Goal: Communication & Community: Answer question/provide support

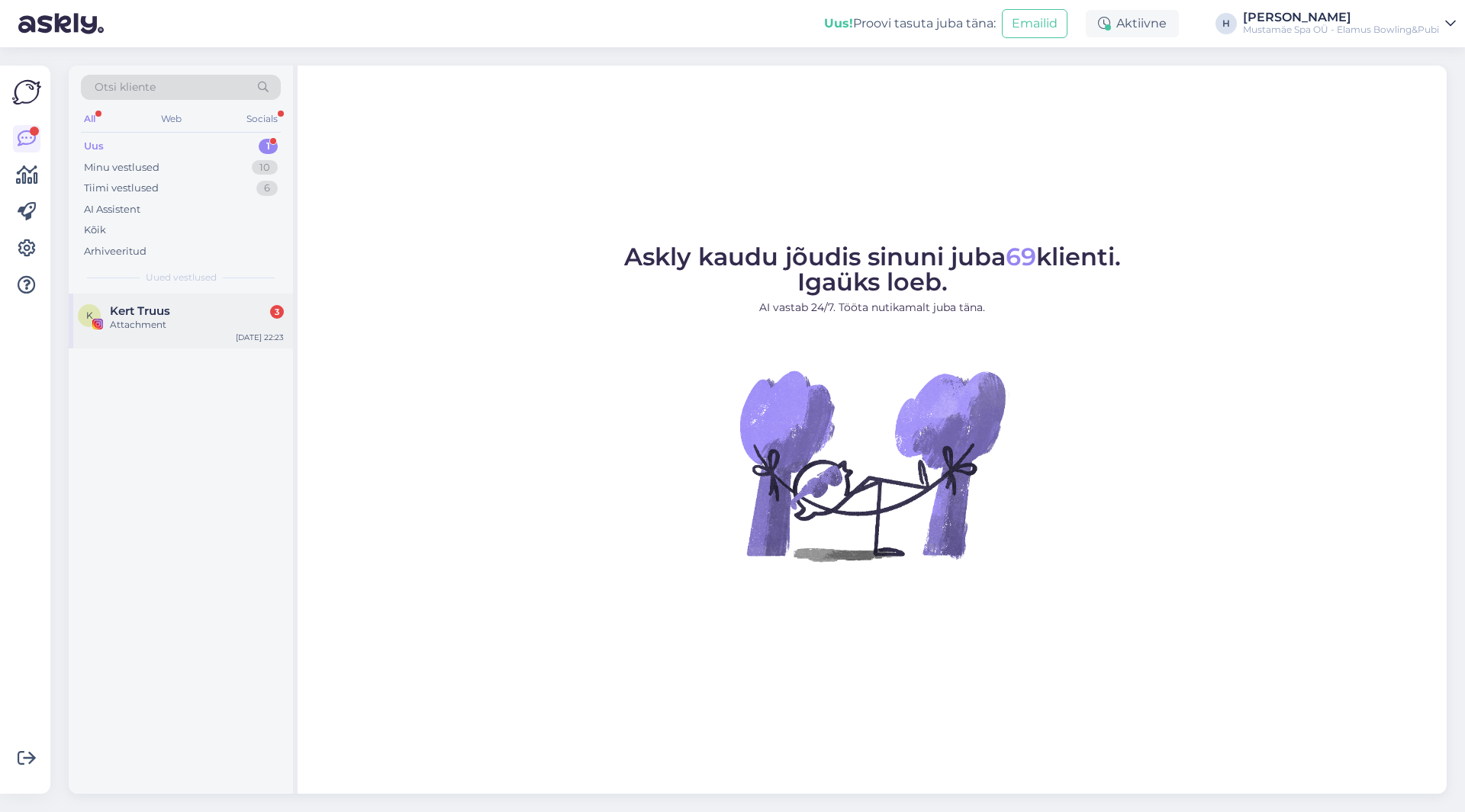
click at [226, 318] on div "Kert Truus 3 Attachment" at bounding box center [196, 318] width 174 height 27
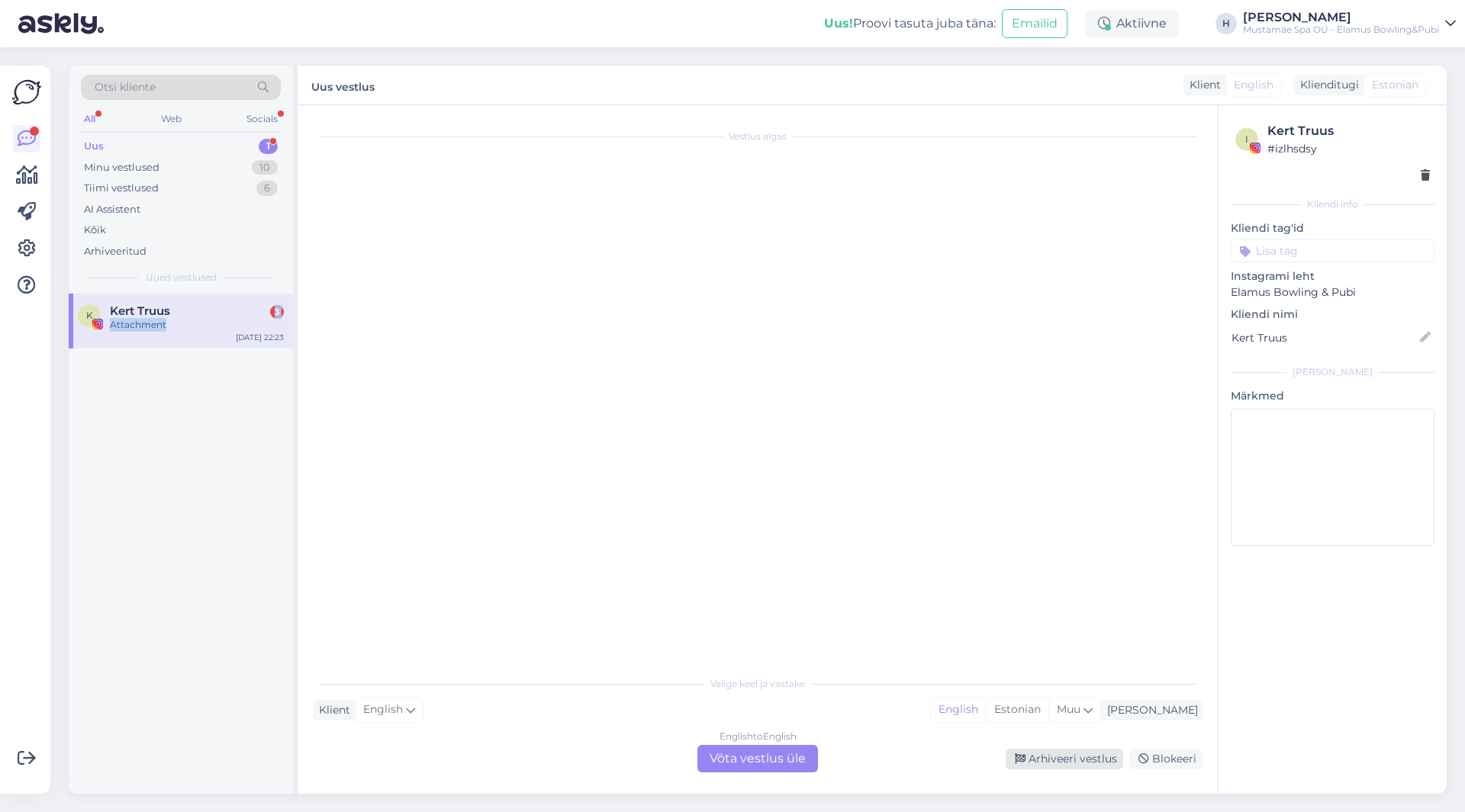
click at [1075, 755] on div "Arhiveeri vestlus" at bounding box center [1064, 759] width 118 height 21
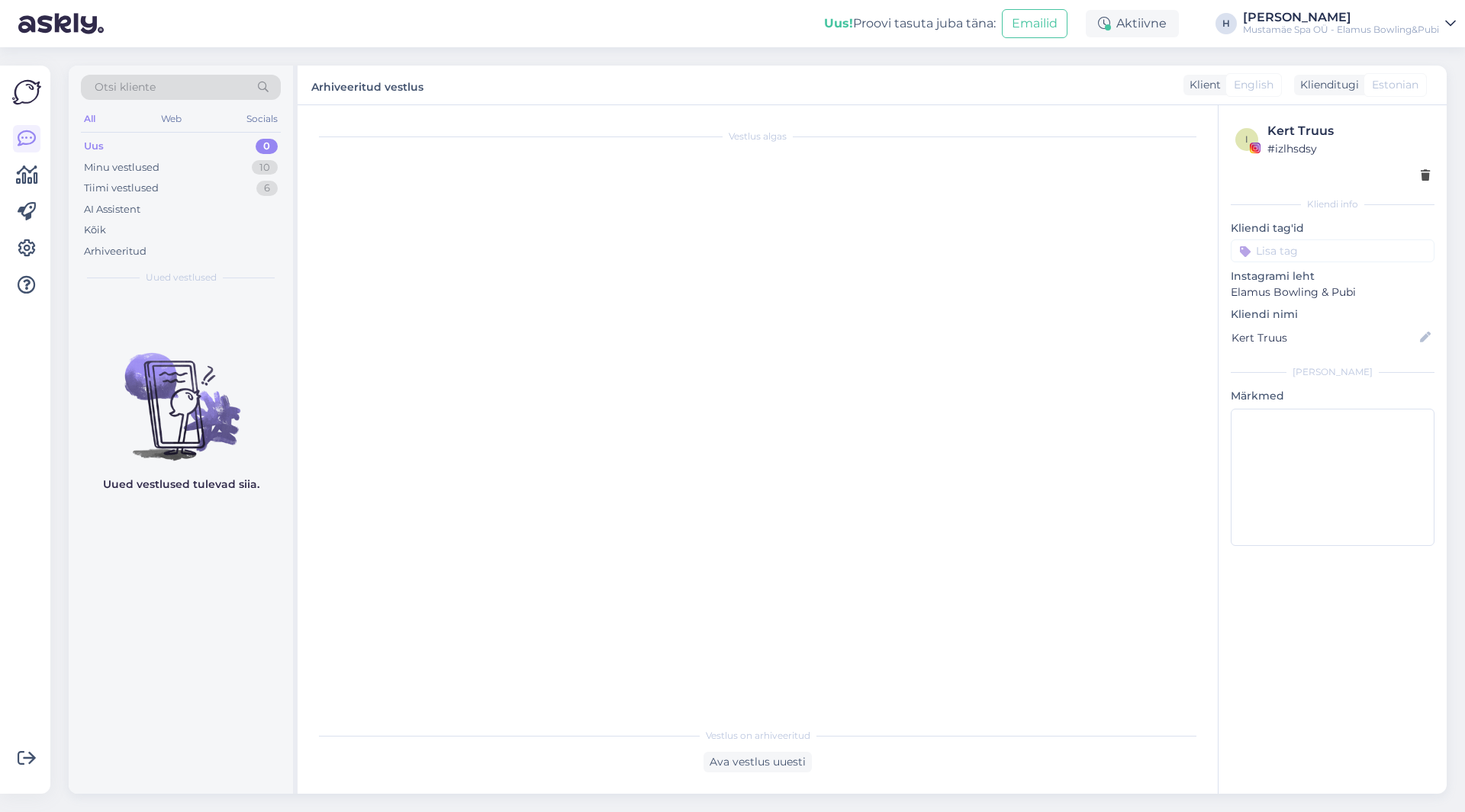
click at [195, 146] on div "Uus 0" at bounding box center [181, 146] width 200 height 22
click at [198, 164] on div "Minu vestlused 10" at bounding box center [181, 167] width 200 height 22
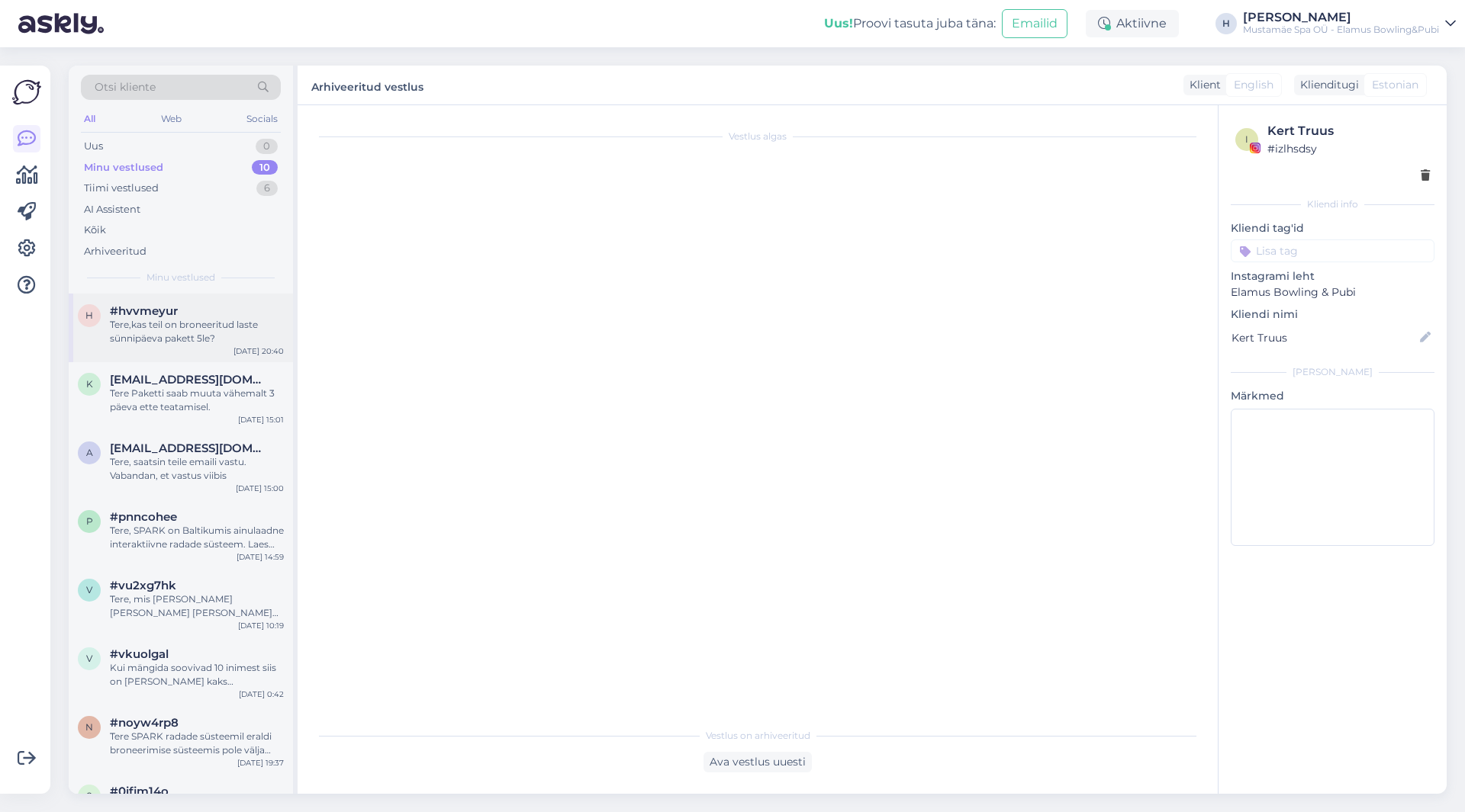
click at [214, 334] on div "Tere,kas teil on broneeritud laste sünnipäeva pakett 5le?" at bounding box center [196, 332] width 174 height 27
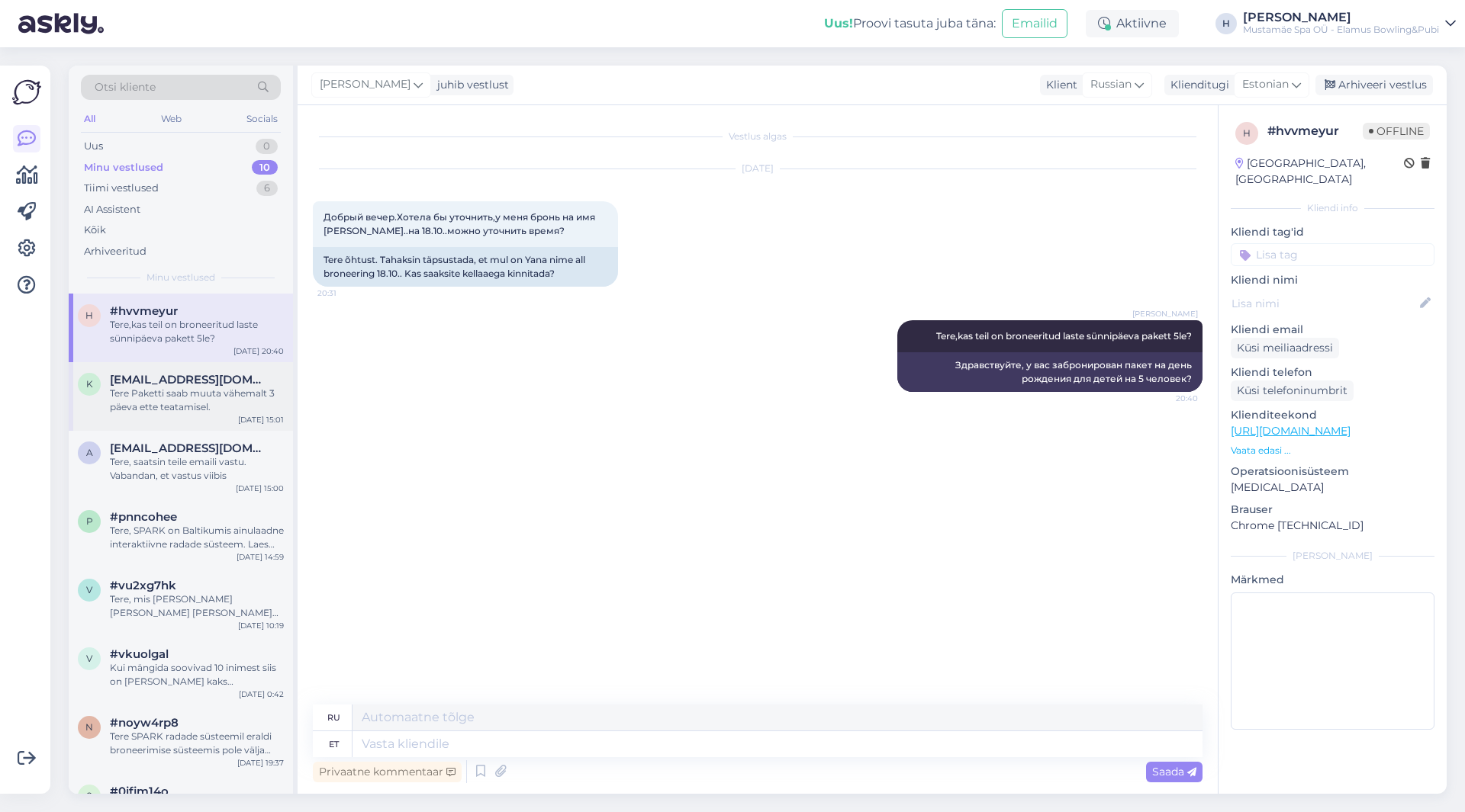
click at [191, 398] on div "Tere Paketti saab muuta vähemalt 3 päeva ette teatamisel." at bounding box center [196, 400] width 174 height 27
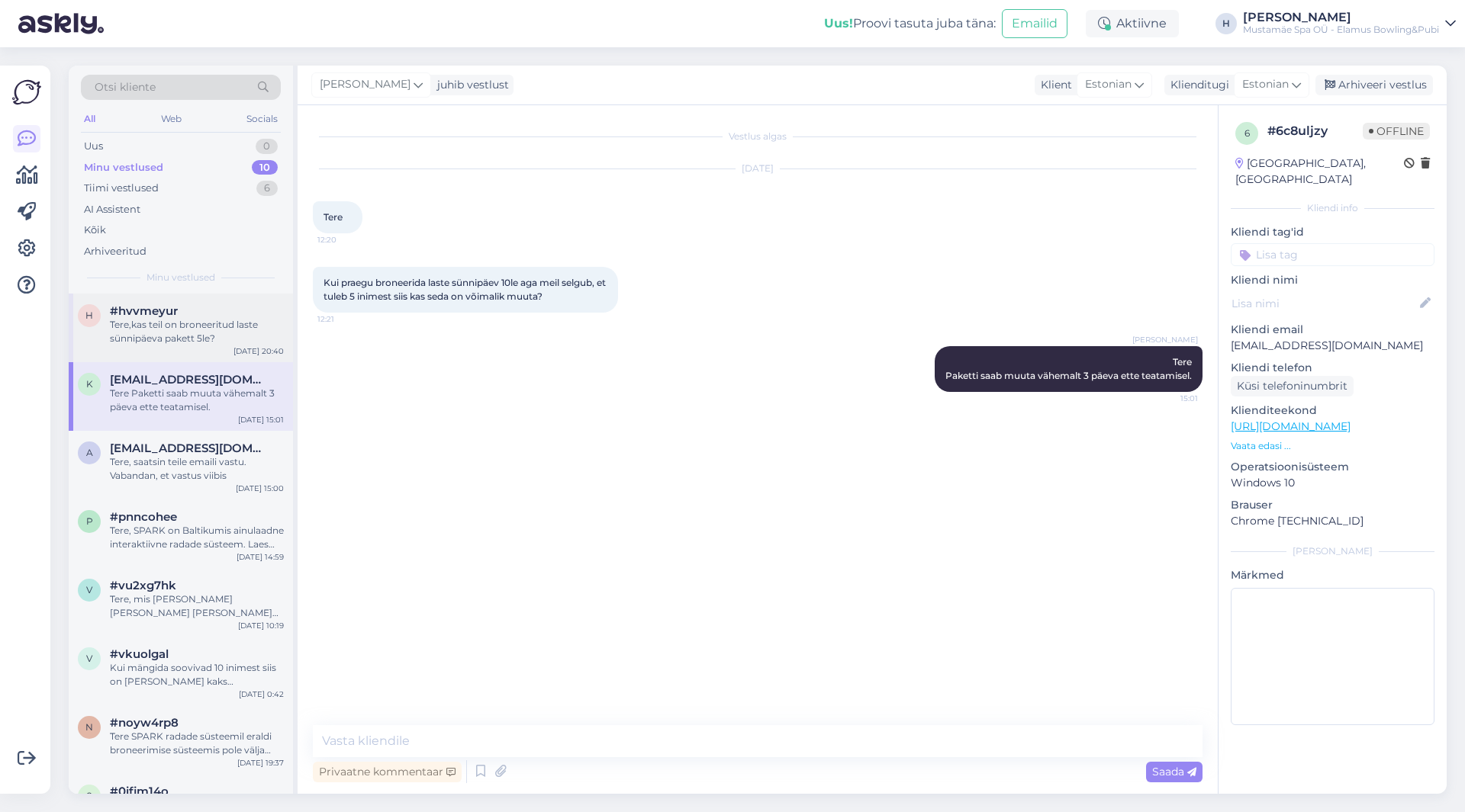
click at [190, 335] on div "Tere,kas teil on broneeritud laste sünnipäeva pakett 5le?" at bounding box center [196, 332] width 174 height 27
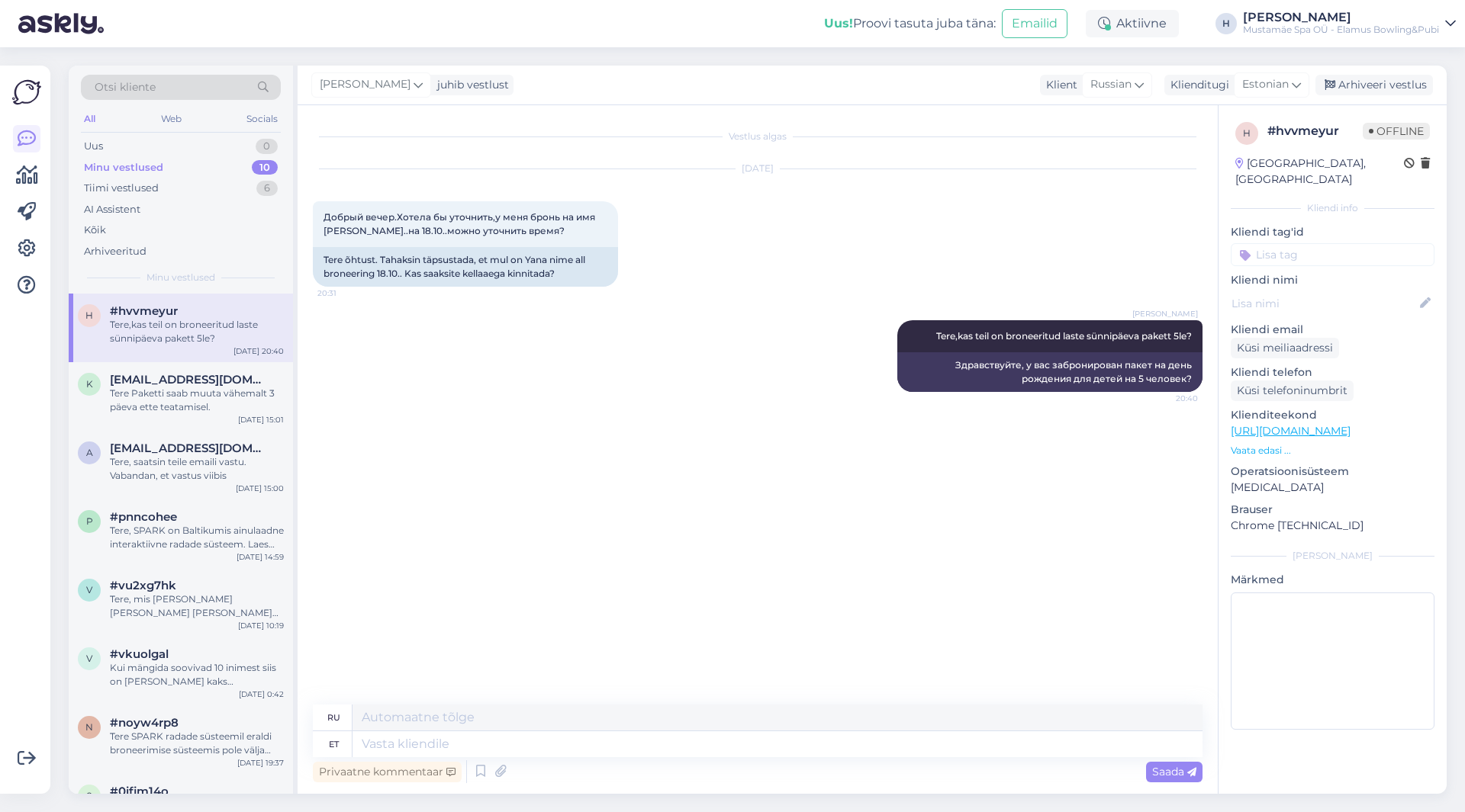
click at [1306, 25] on div "Mustamäe Spa OÜ - Elamus Bowling&Pubi" at bounding box center [1340, 30] width 196 height 12
click at [1164, 125] on div "Logi välja" at bounding box center [1280, 130] width 350 height 27
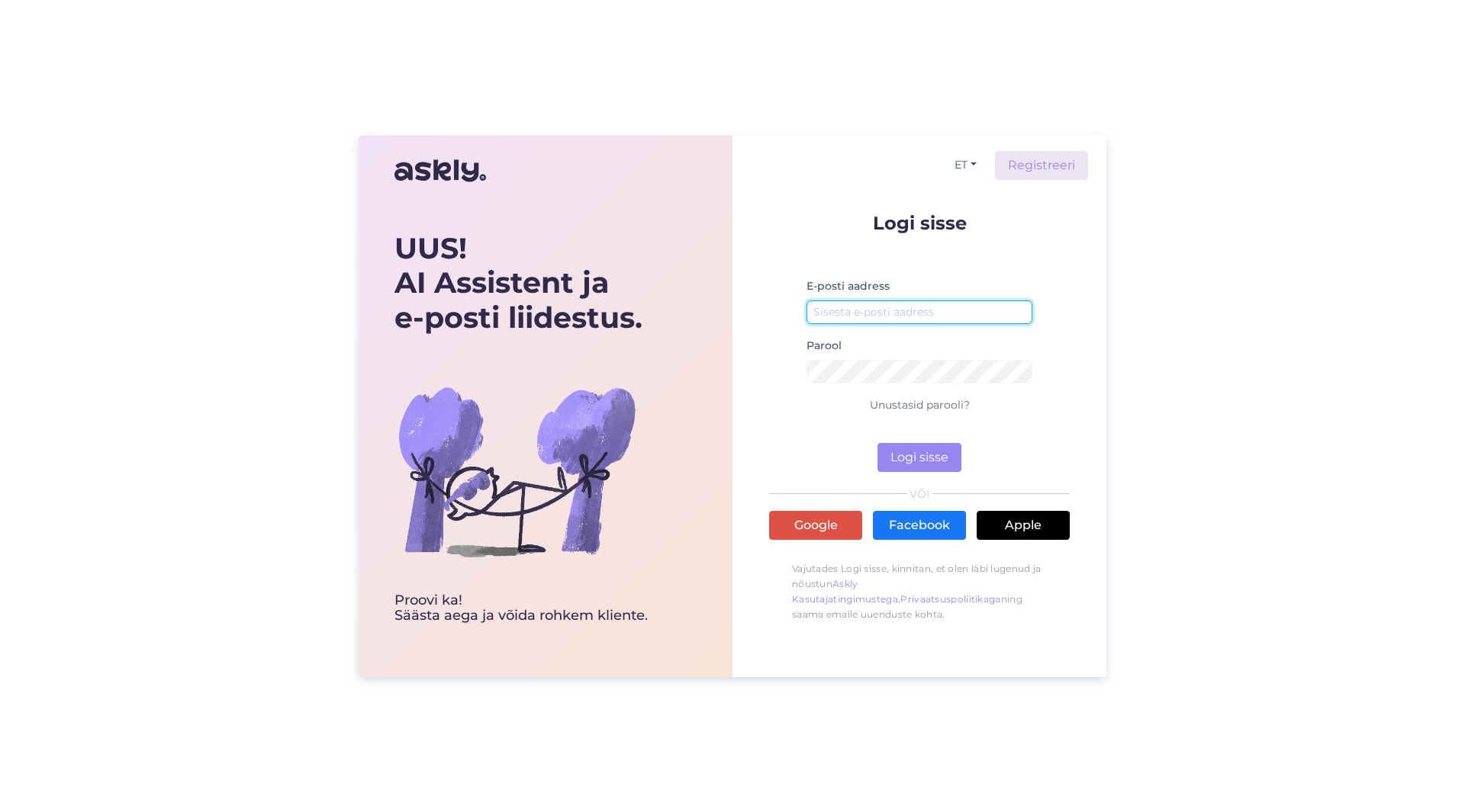
type input "[PERSON_NAME][EMAIL_ADDRESS][DOMAIN_NAME]"
click at [955, 306] on input "[PERSON_NAME][EMAIL_ADDRESS][DOMAIN_NAME]" at bounding box center [919, 313] width 226 height 24
click at [911, 461] on button "Logi sisse" at bounding box center [919, 458] width 84 height 29
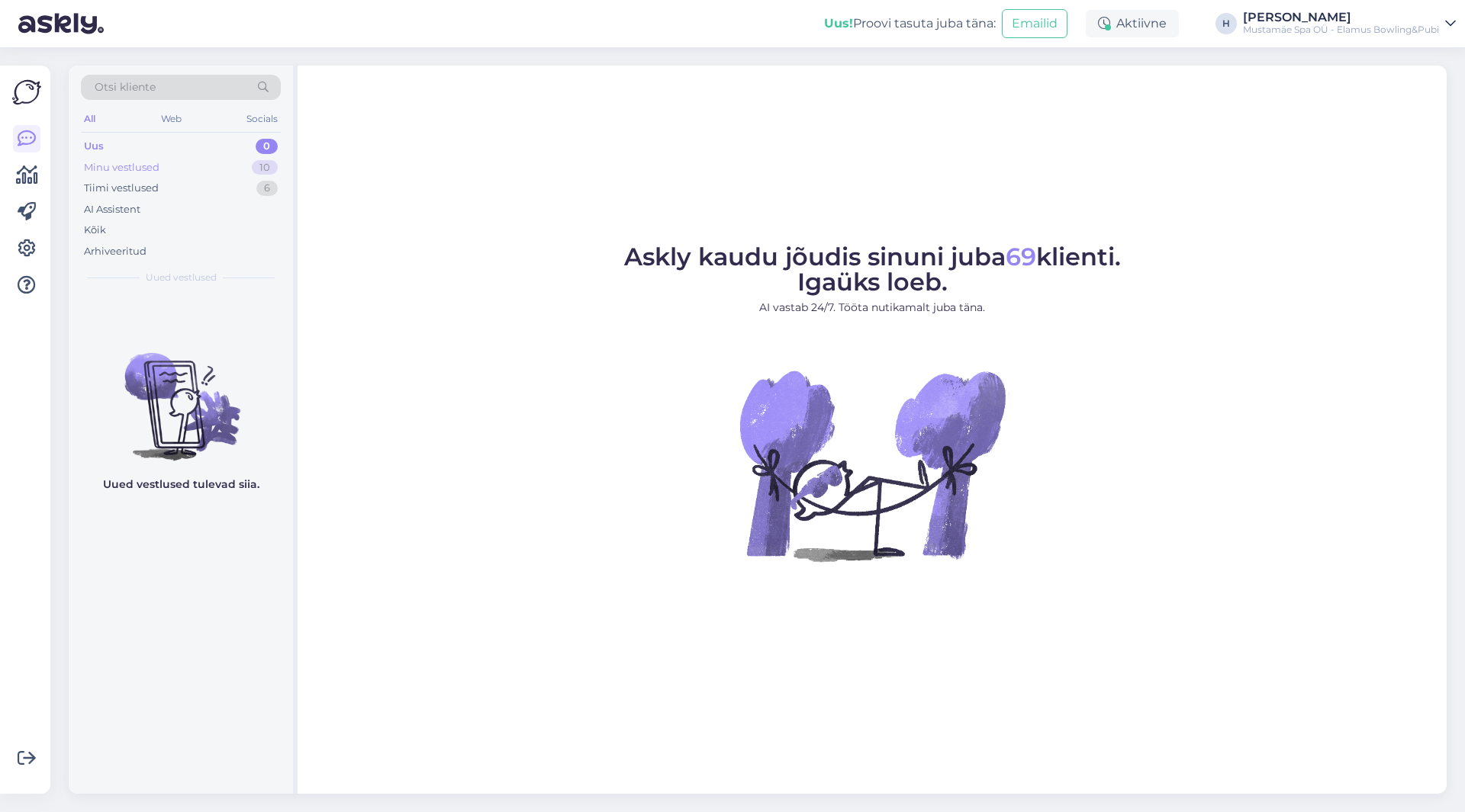
click at [218, 159] on div "Minu vestlused 10" at bounding box center [181, 167] width 200 height 22
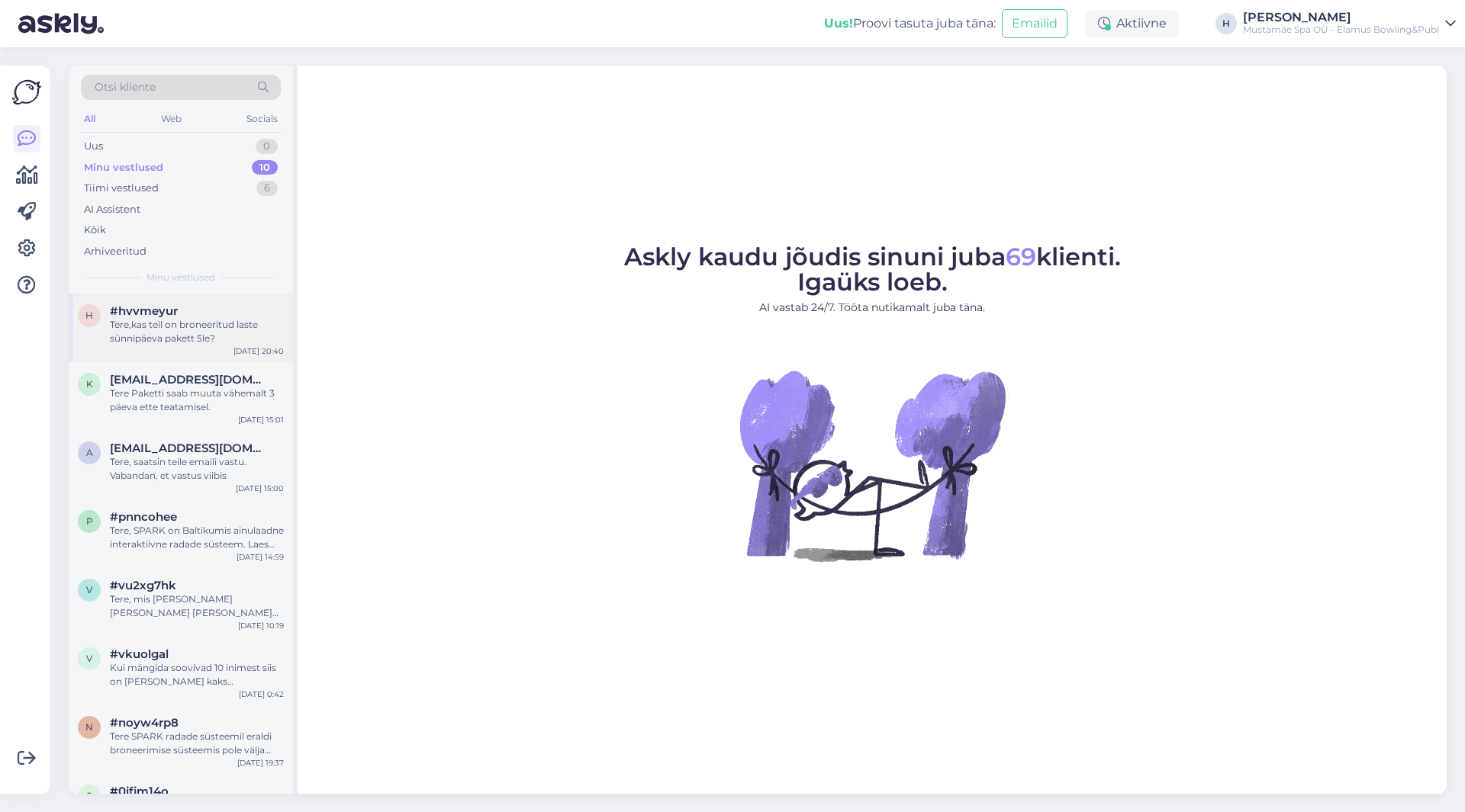
click at [194, 307] on div "#hvvmeyur" at bounding box center [196, 310] width 174 height 14
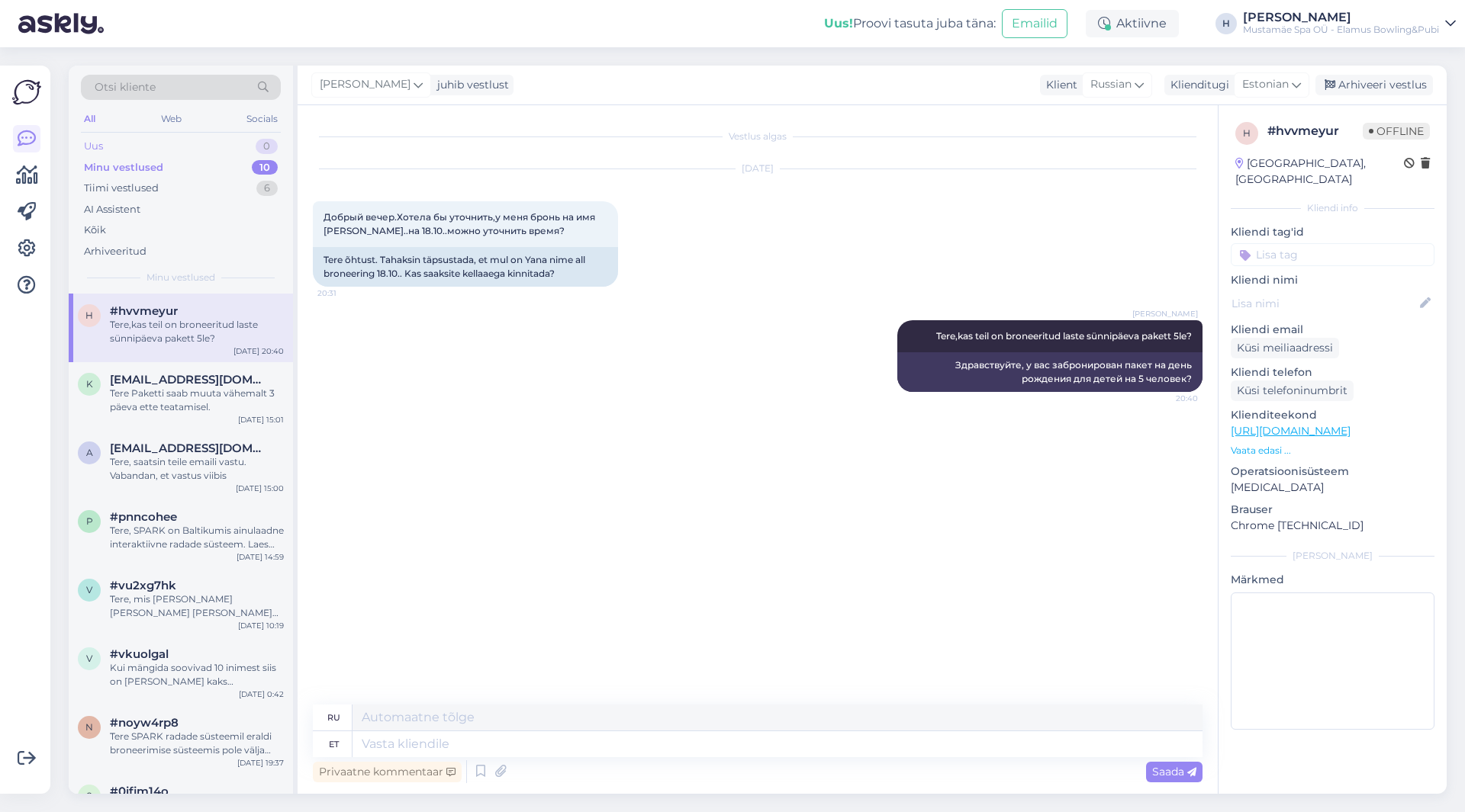
click at [106, 139] on div "Uus 0" at bounding box center [181, 146] width 200 height 22
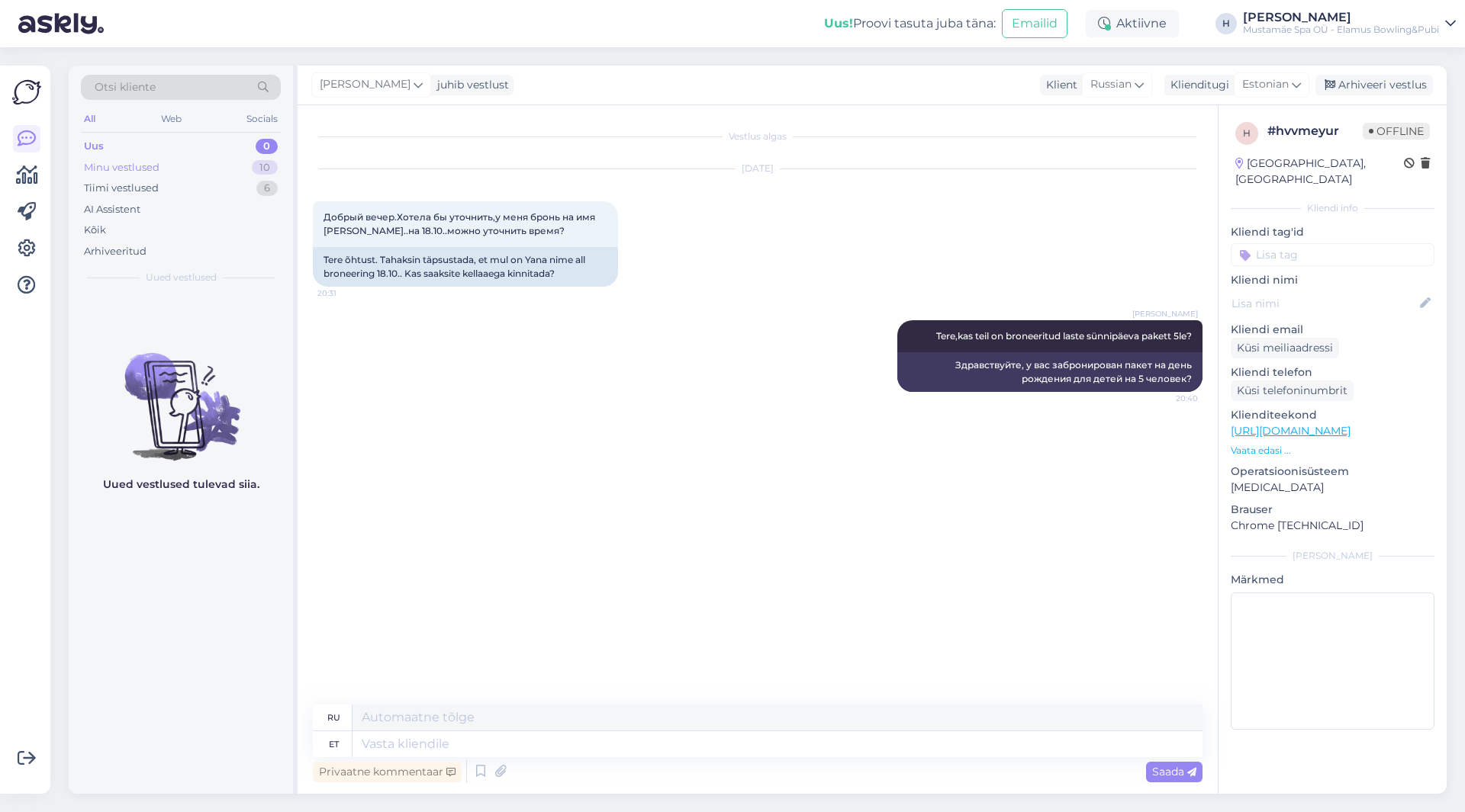
click at [155, 160] on div "Minu vestlused" at bounding box center [122, 167] width 75 height 15
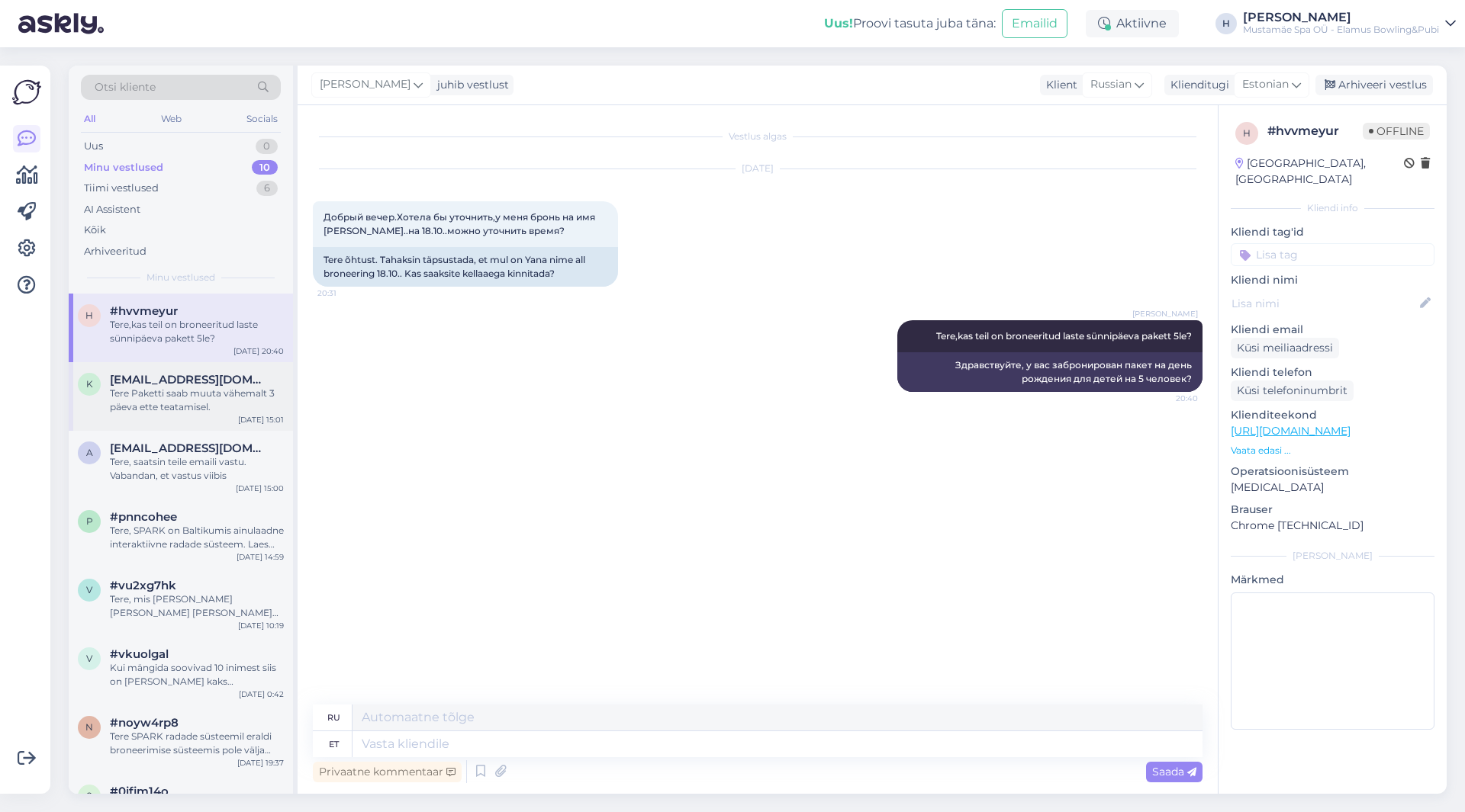
click at [190, 402] on div "Tere Paketti saab muuta vähemalt 3 päeva ette teatamisel." at bounding box center [196, 400] width 174 height 27
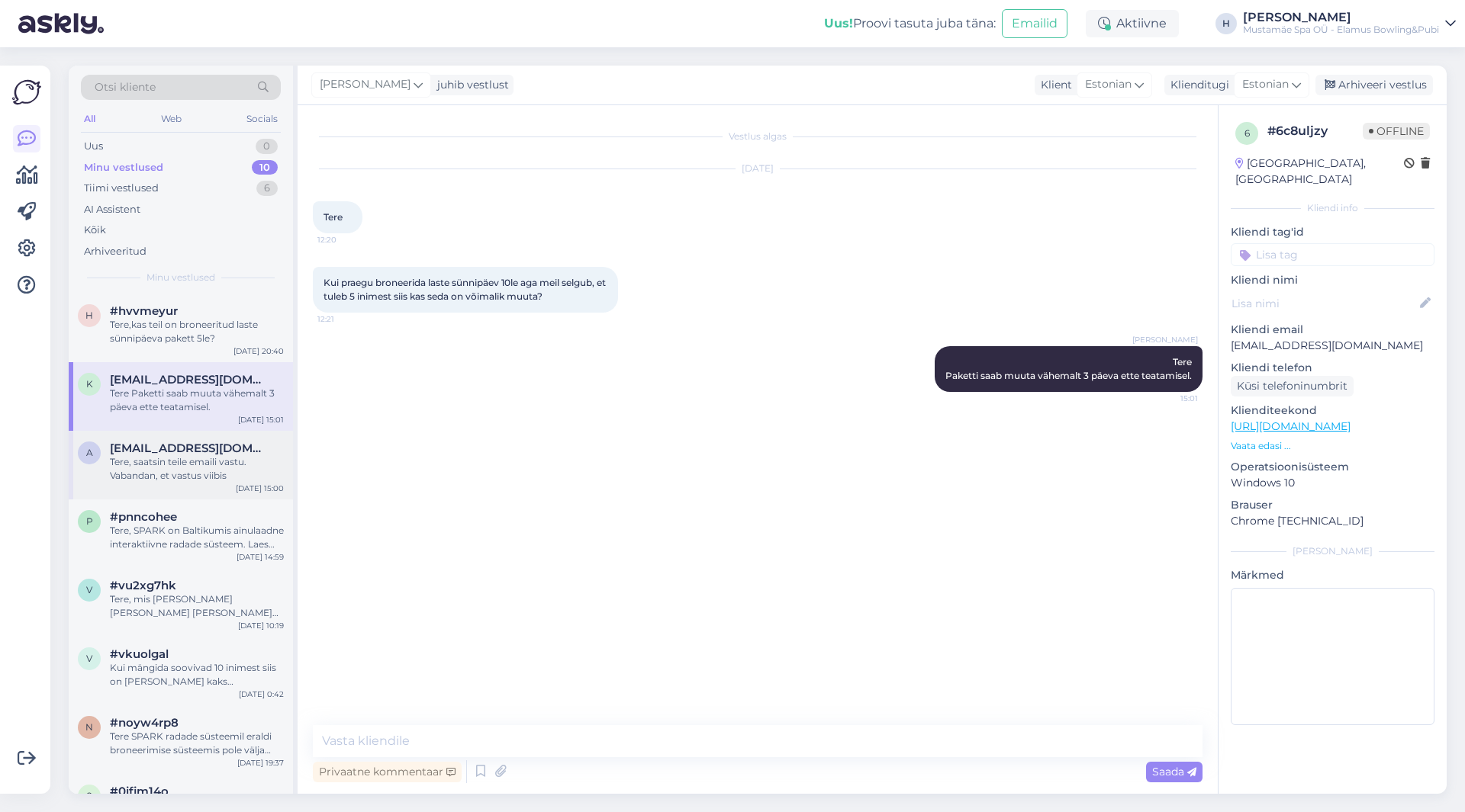
click at [212, 463] on div "Tere, saatsin teile emaili vastu. Vabandan, et vastus viibis" at bounding box center [196, 469] width 174 height 27
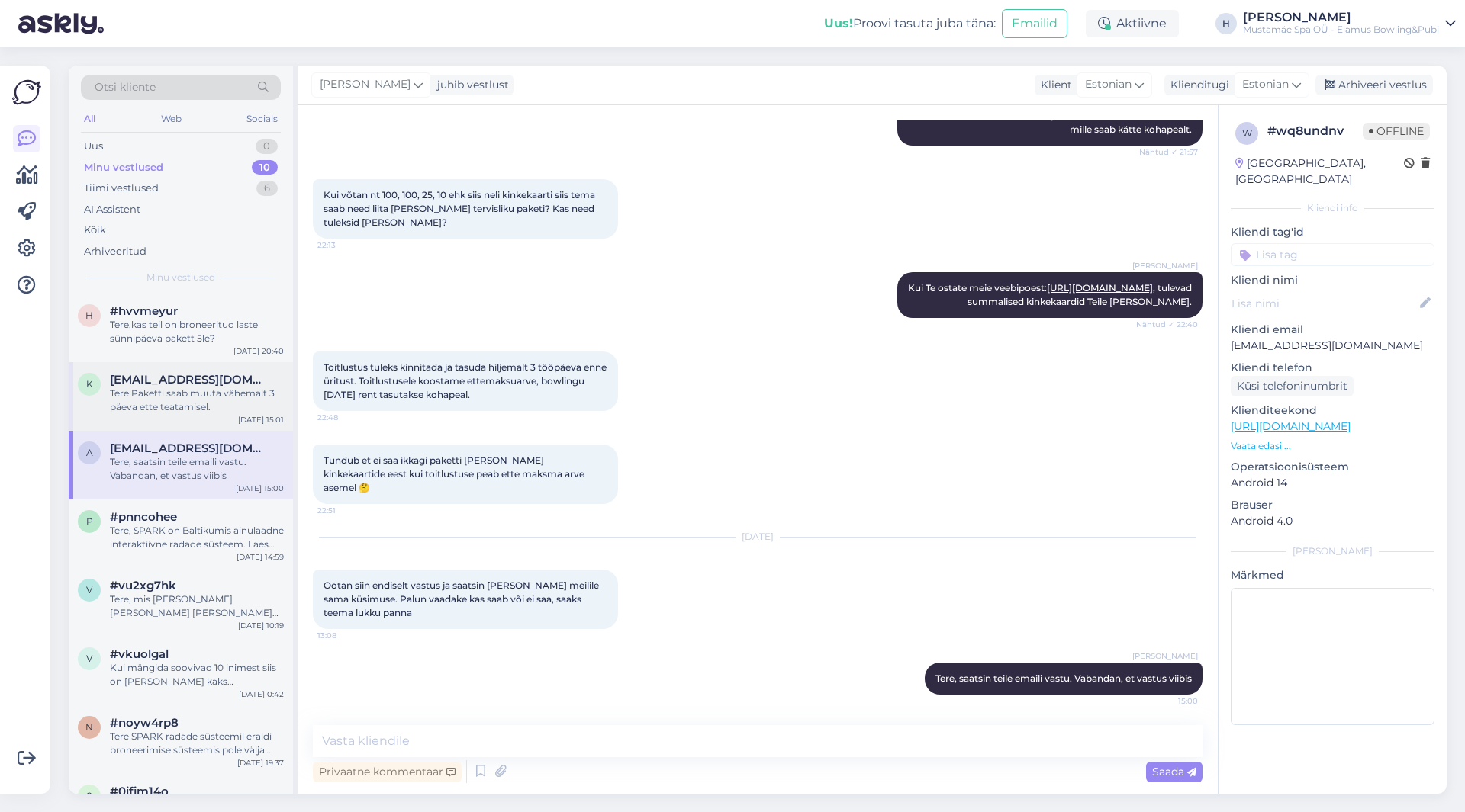
click at [183, 399] on div "Tere Paketti saab muuta vähemalt 3 päeva ette teatamisel." at bounding box center [196, 400] width 174 height 27
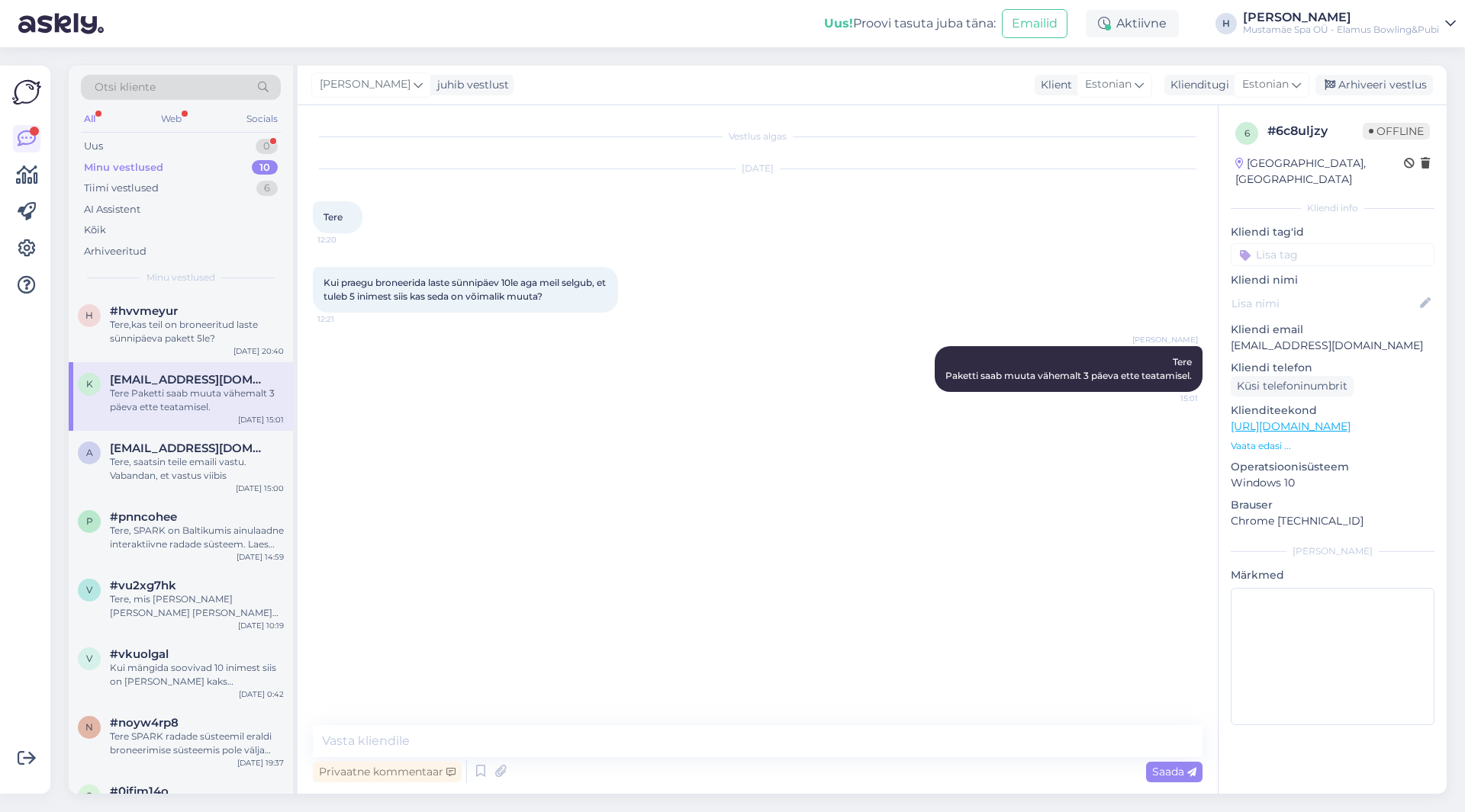
scroll to position [0, 0]
click at [167, 344] on div "Tere,kas teil on broneeritud laste sünnipäeva pakett 5le?" at bounding box center [196, 332] width 174 height 27
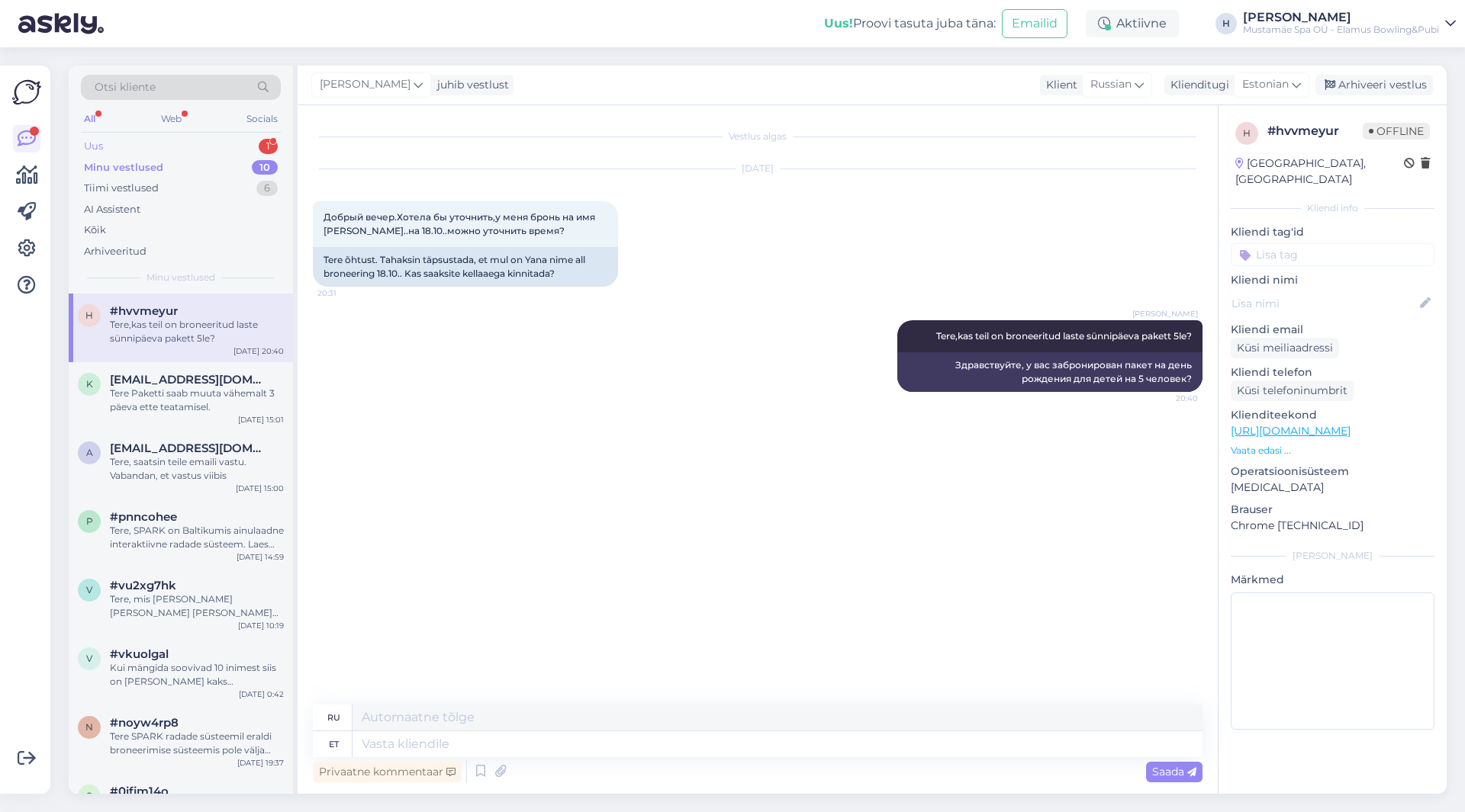
click at [145, 142] on div "Uus 1" at bounding box center [181, 146] width 200 height 22
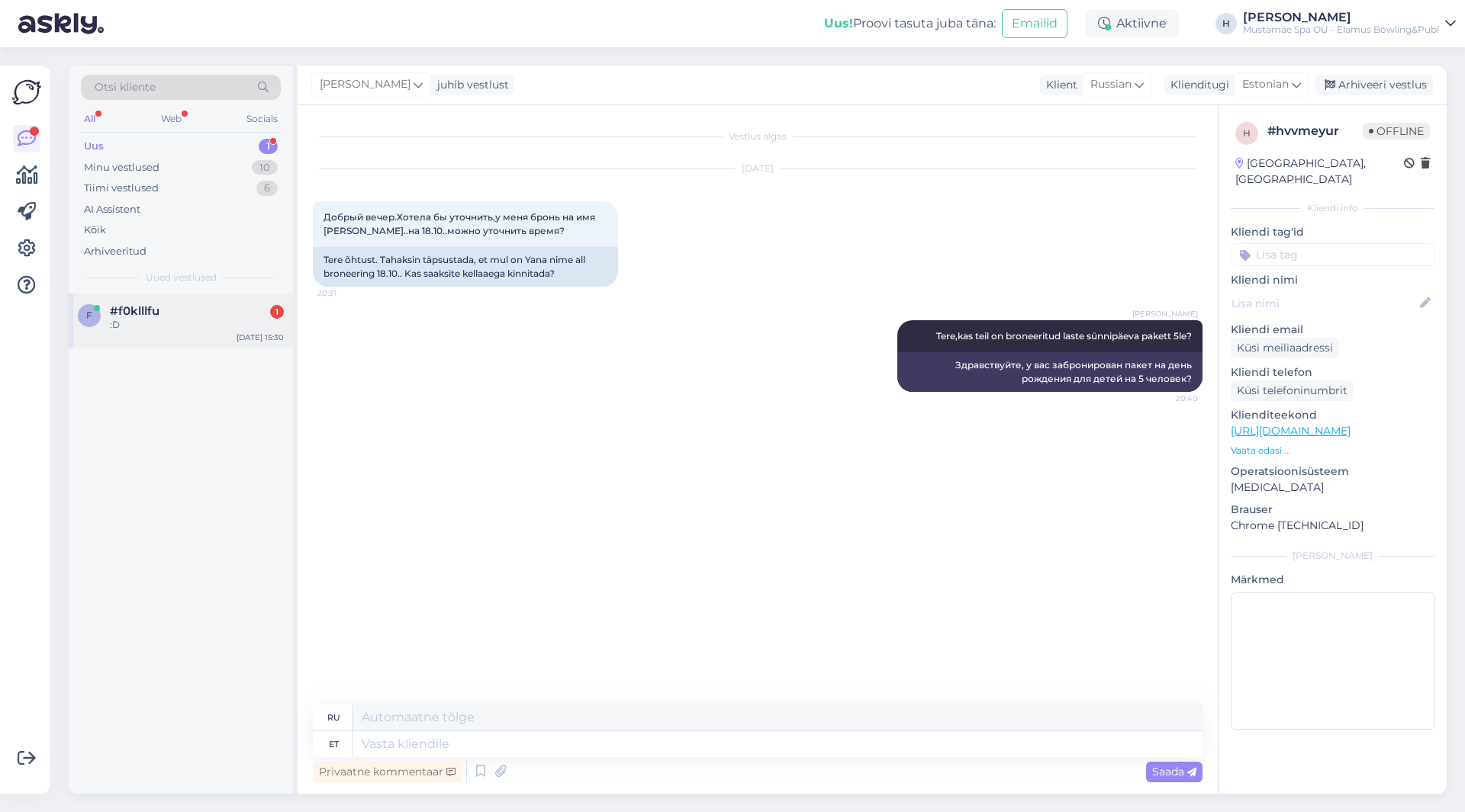
click at [153, 330] on div ":D" at bounding box center [196, 325] width 174 height 14
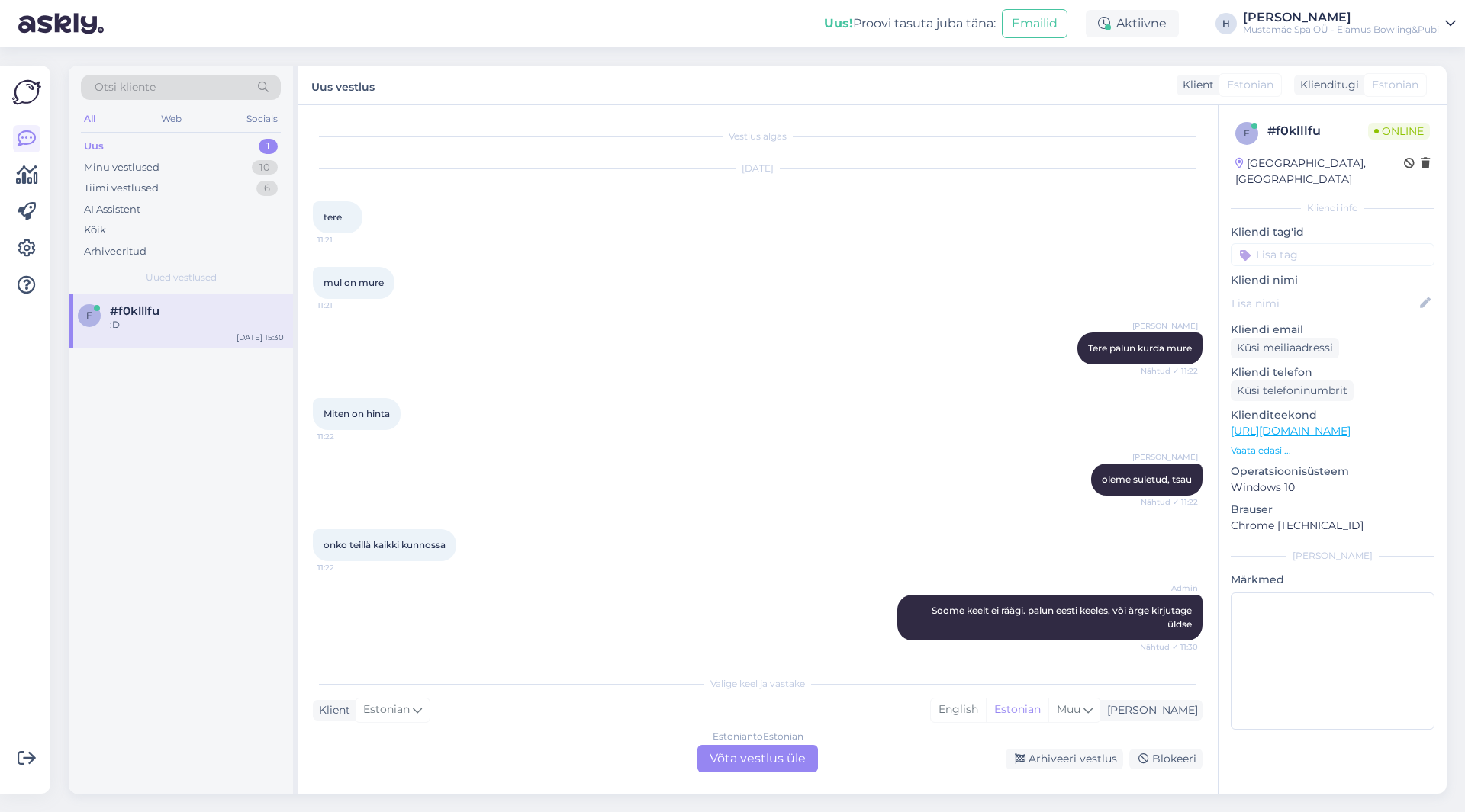
scroll to position [101, 0]
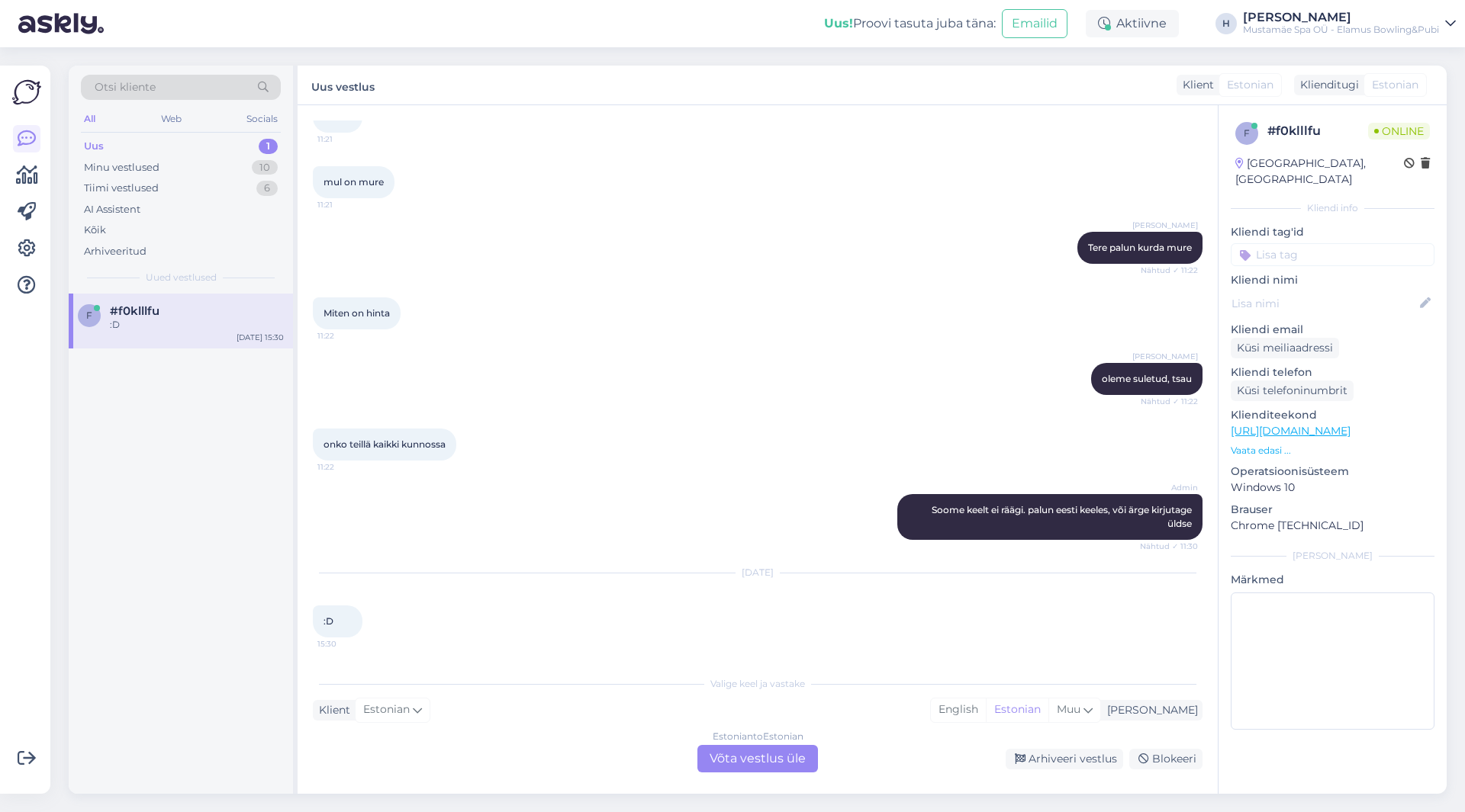
click at [755, 690] on div "Valige keel ja vastake" at bounding box center [758, 684] width 890 height 14
drag, startPoint x: 974, startPoint y: 494, endPoint x: 984, endPoint y: 503, distance: 13.5
click at [975, 495] on div "Admin Soome keelt ei räägi. palun eesti keeles, või ärge kirjutage üldse Nähtud…" at bounding box center [1049, 517] width 305 height 46
click at [986, 504] on span "Soome keelt ei räägi. palun eesti keeles, või ärge kirjutage üldse" at bounding box center [1063, 516] width 262 height 25
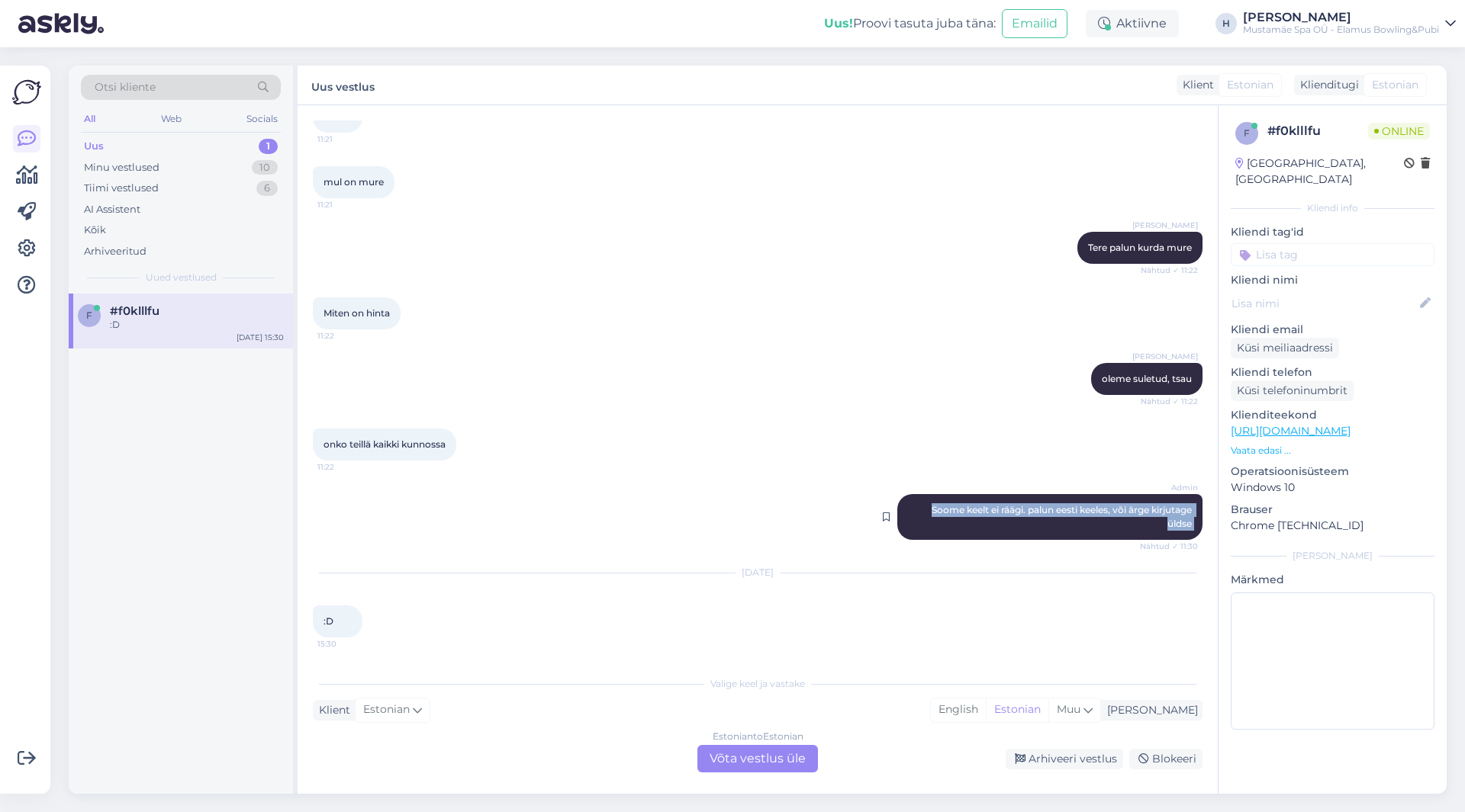
click at [986, 504] on span "Soome keelt ei räägi. palun eesti keeles, või ärge kirjutage üldse" at bounding box center [1063, 516] width 262 height 25
click at [728, 363] on div "[PERSON_NAME] suletud, tsau Nähtud ✓ 11:22" at bounding box center [758, 379] width 890 height 66
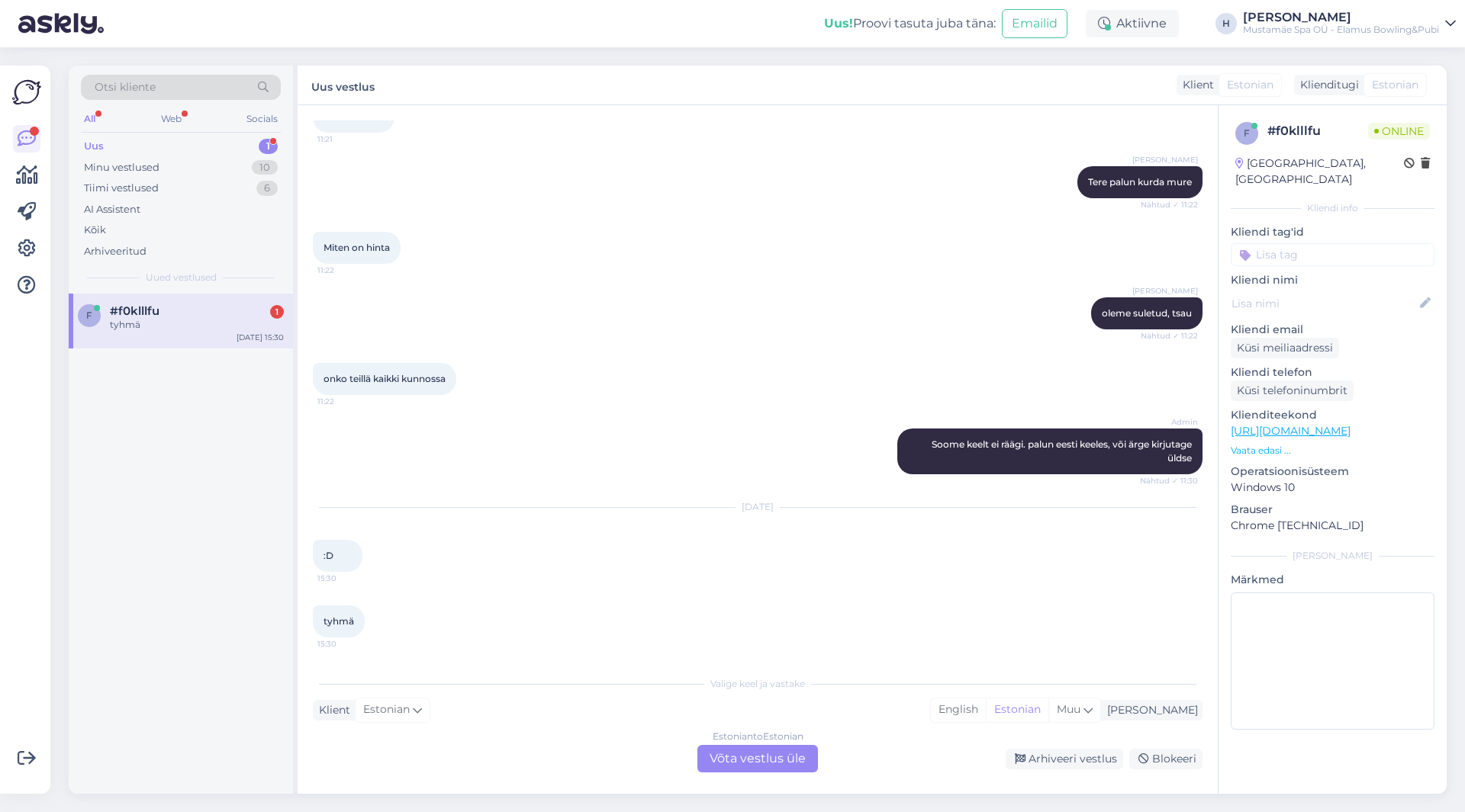
click at [406, 595] on div "tyhmä 15:30" at bounding box center [758, 622] width 890 height 66
click at [803, 751] on div "Estonian to Estonian Võta vestlus üle" at bounding box center [757, 758] width 121 height 27
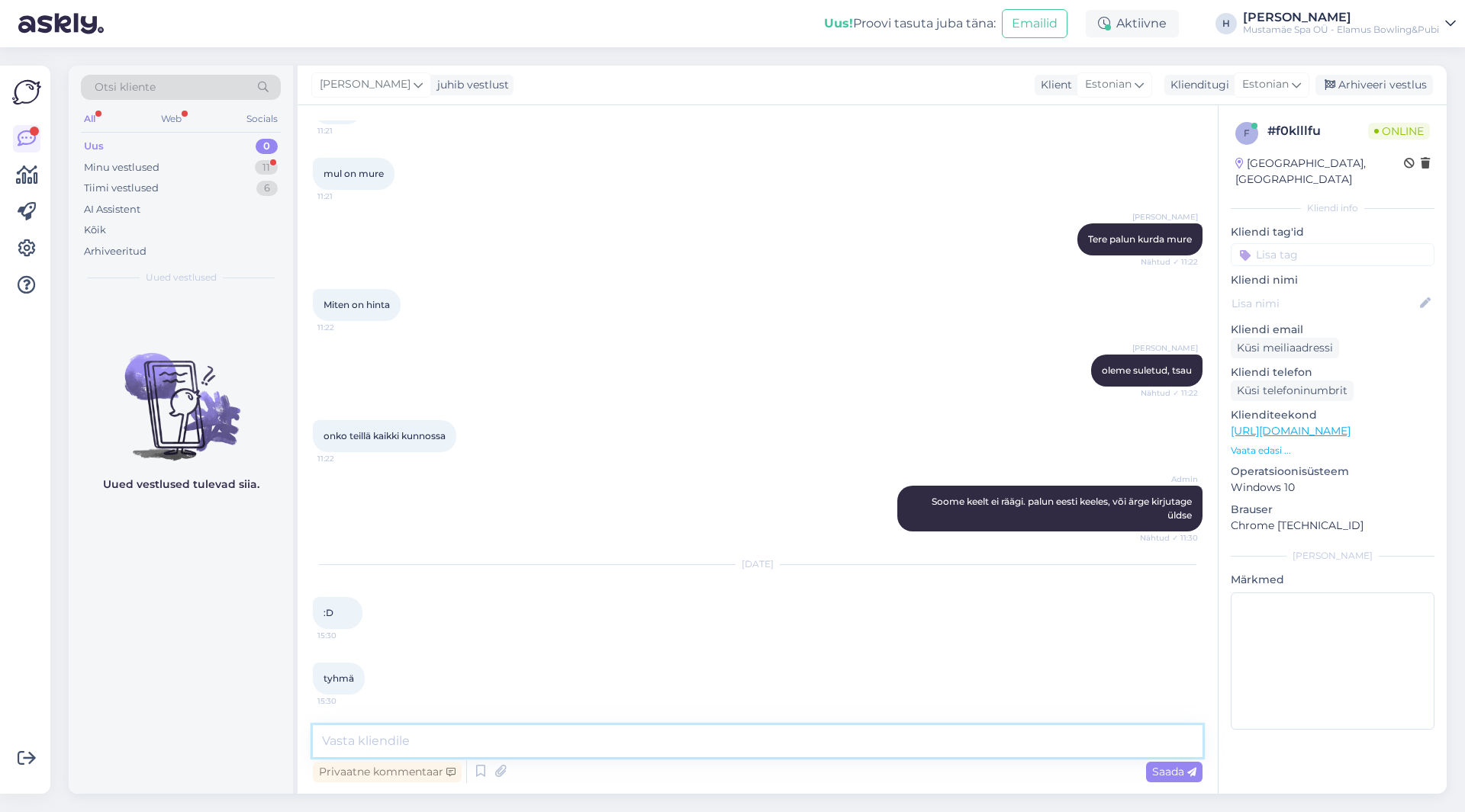
click at [591, 737] on textarea at bounding box center [758, 742] width 890 height 32
click at [480, 775] on icon at bounding box center [480, 772] width 18 height 23
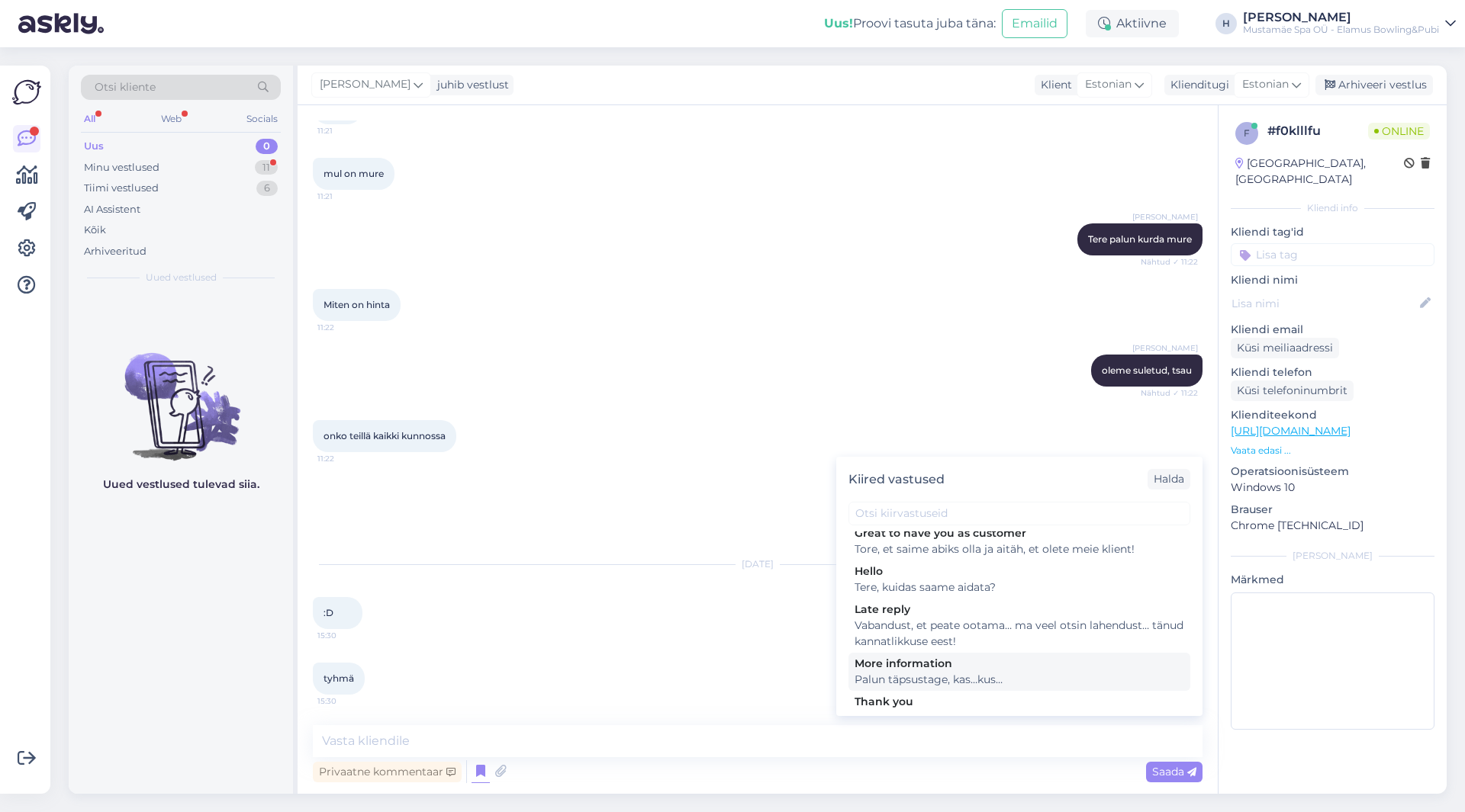
scroll to position [0, 0]
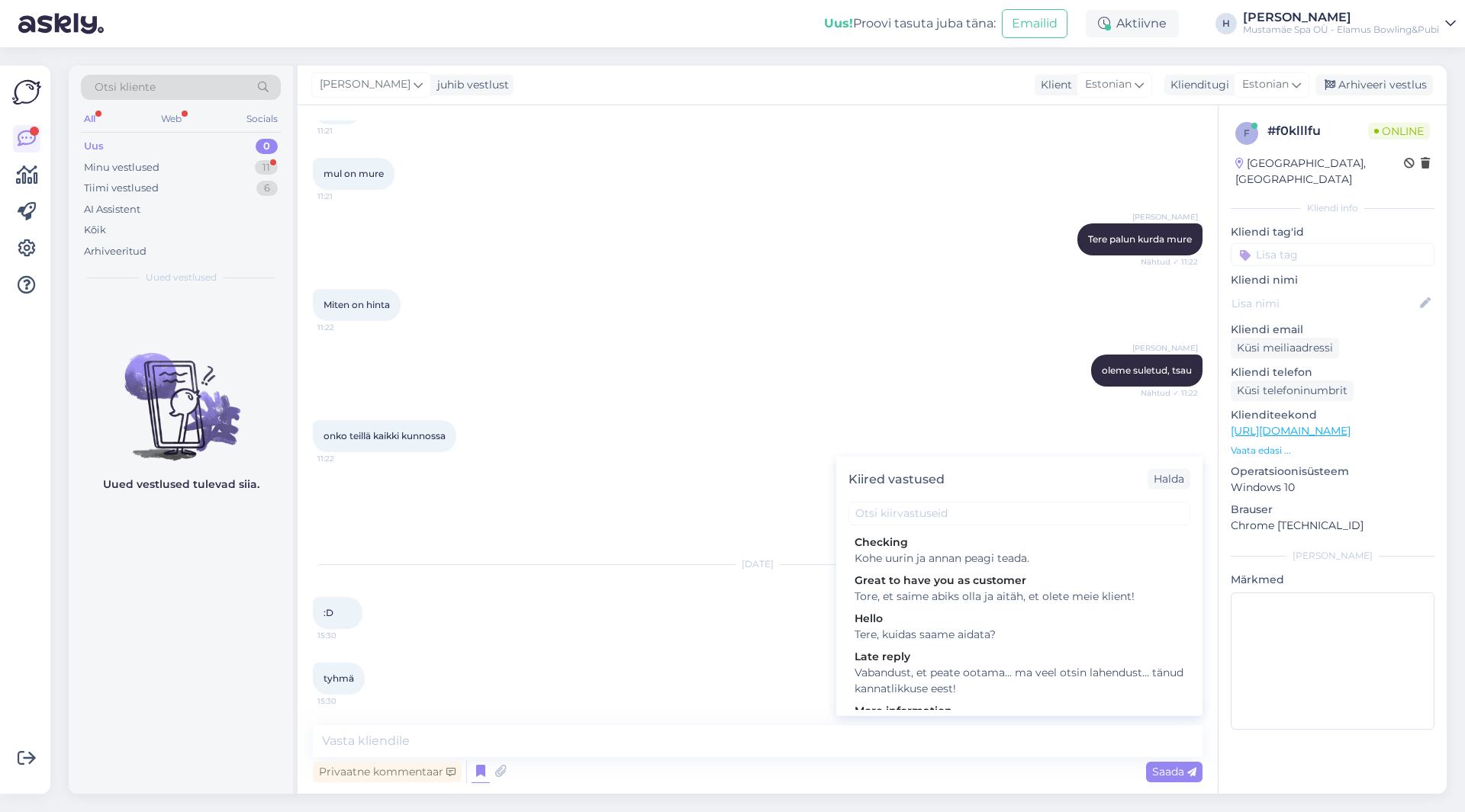
click at [977, 405] on div "onko teillä kaikki kunnossa 11:22" at bounding box center [758, 436] width 890 height 66
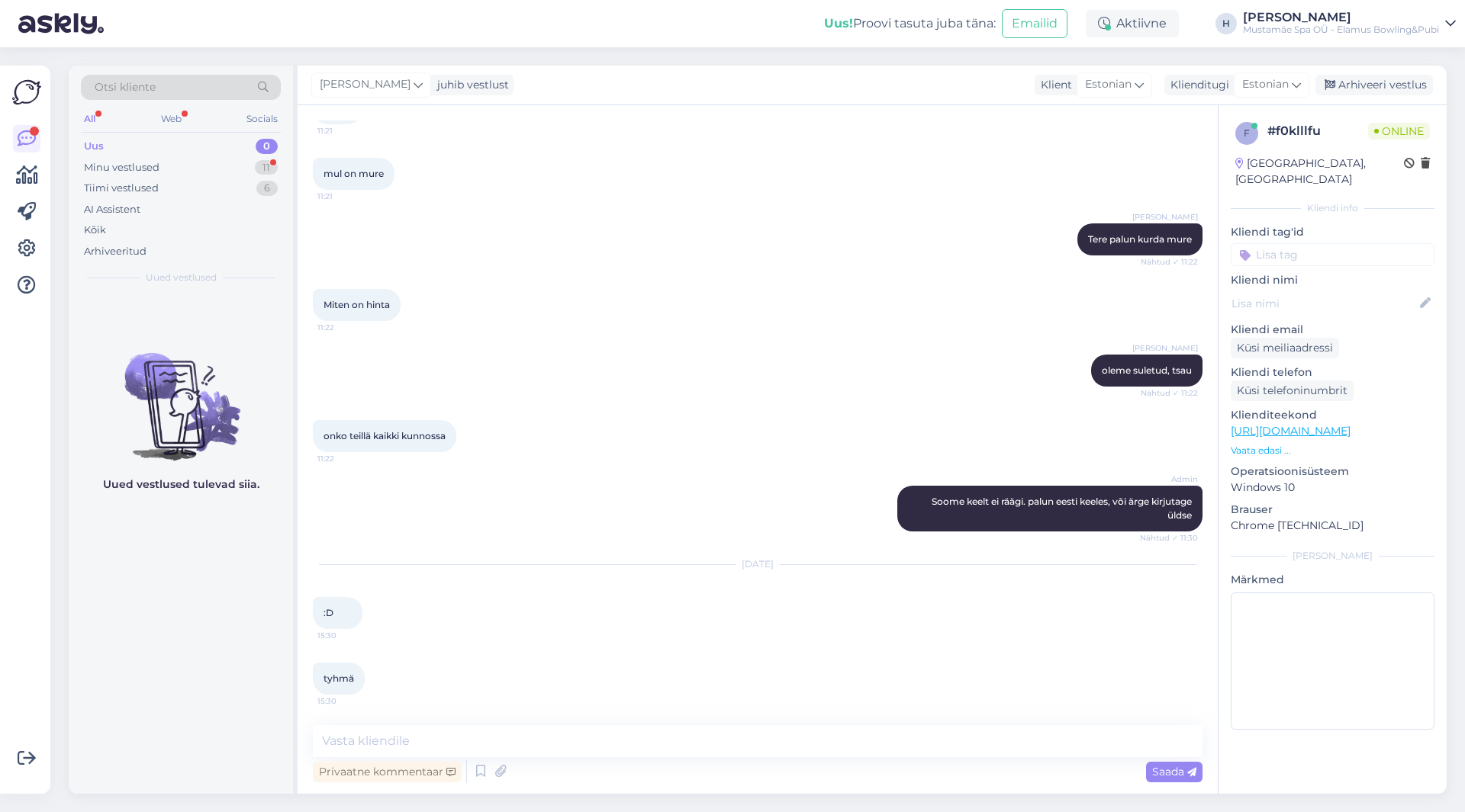
click at [169, 108] on div "Otsi kliente" at bounding box center [181, 91] width 200 height 34
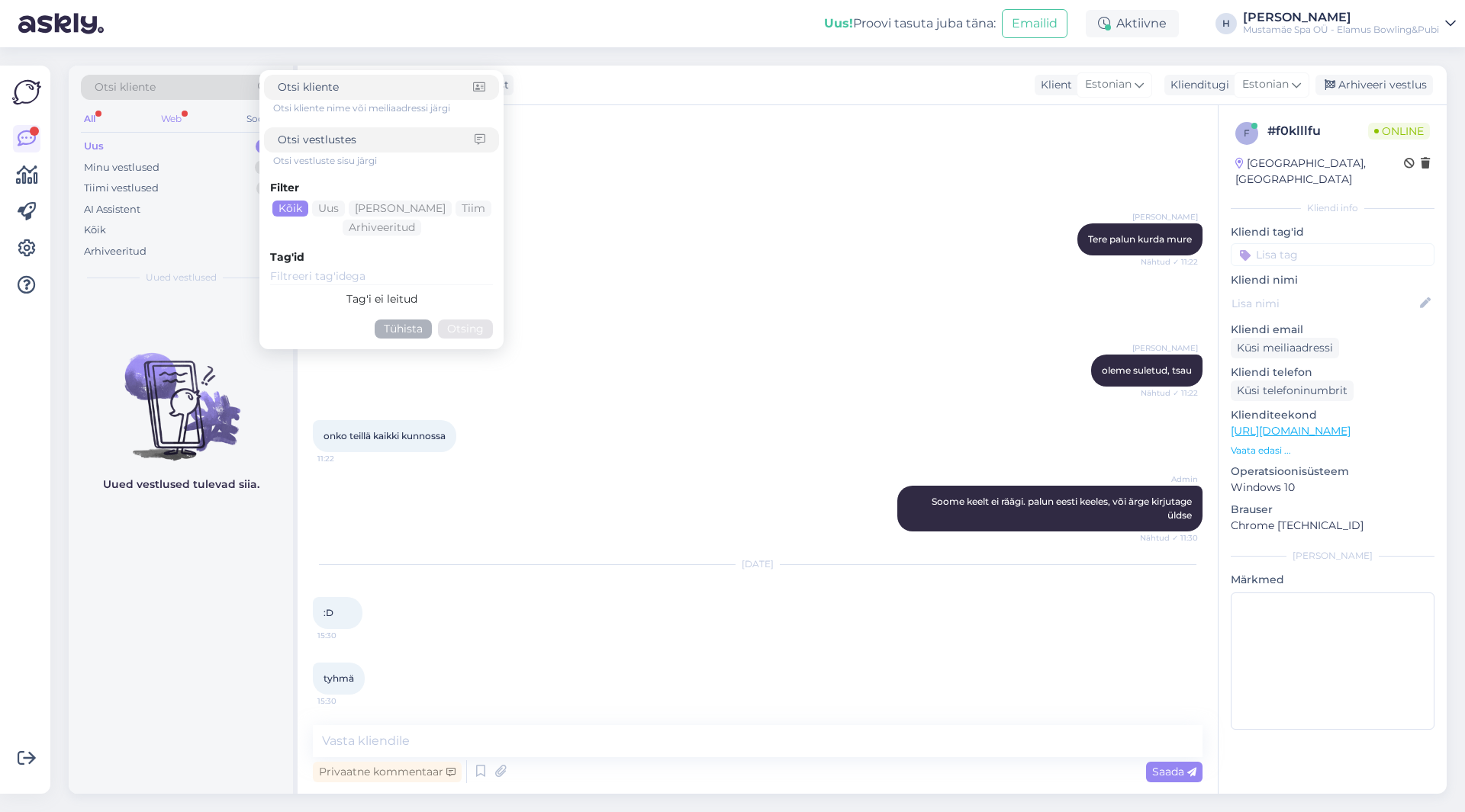
click at [174, 118] on div "Web" at bounding box center [170, 118] width 26 height 20
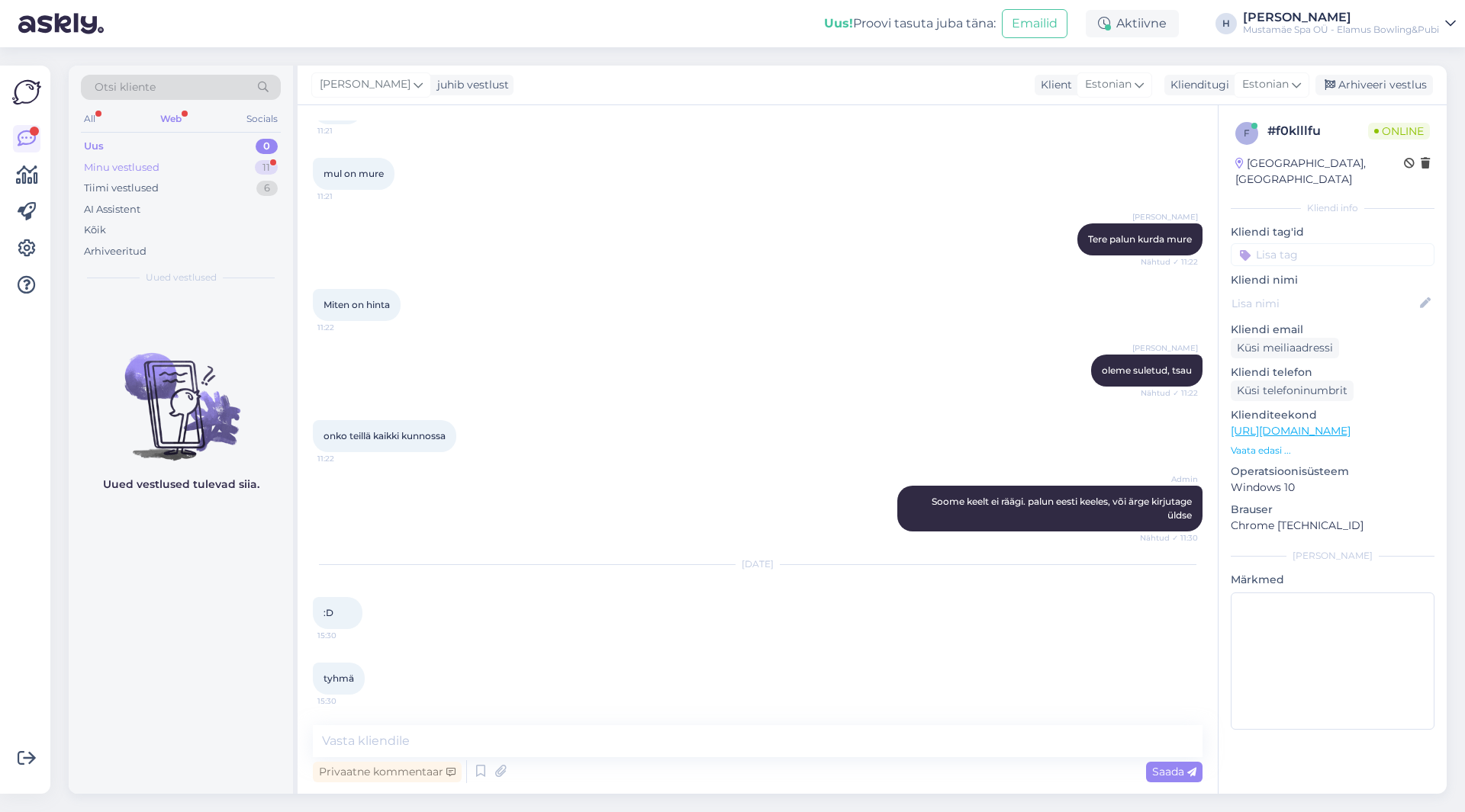
click at [215, 163] on div "Minu vestlused 11" at bounding box center [181, 167] width 200 height 22
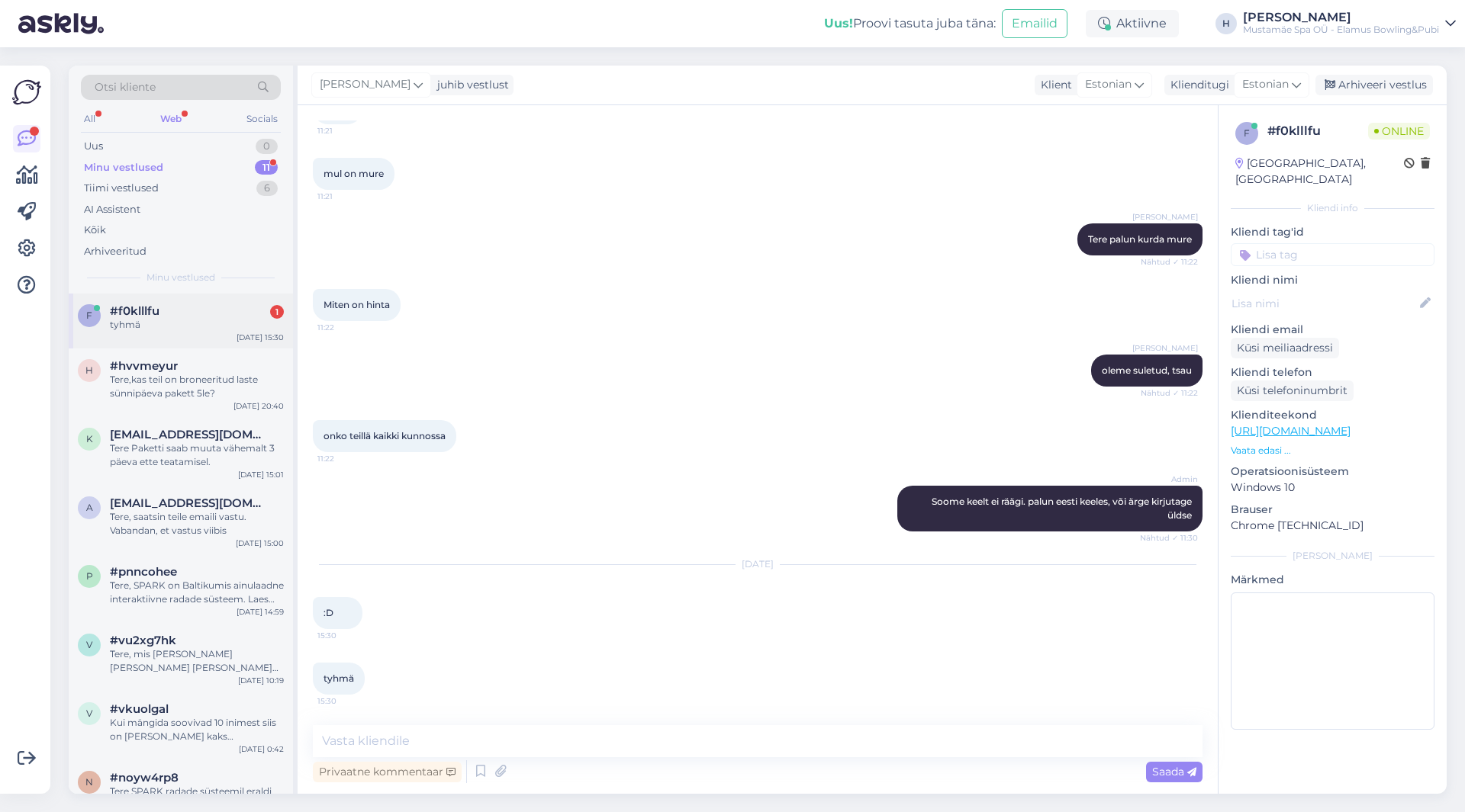
click at [226, 308] on div "#f0klllfu 1" at bounding box center [196, 310] width 174 height 14
click at [127, 189] on div "Tiimi vestlused" at bounding box center [121, 188] width 74 height 15
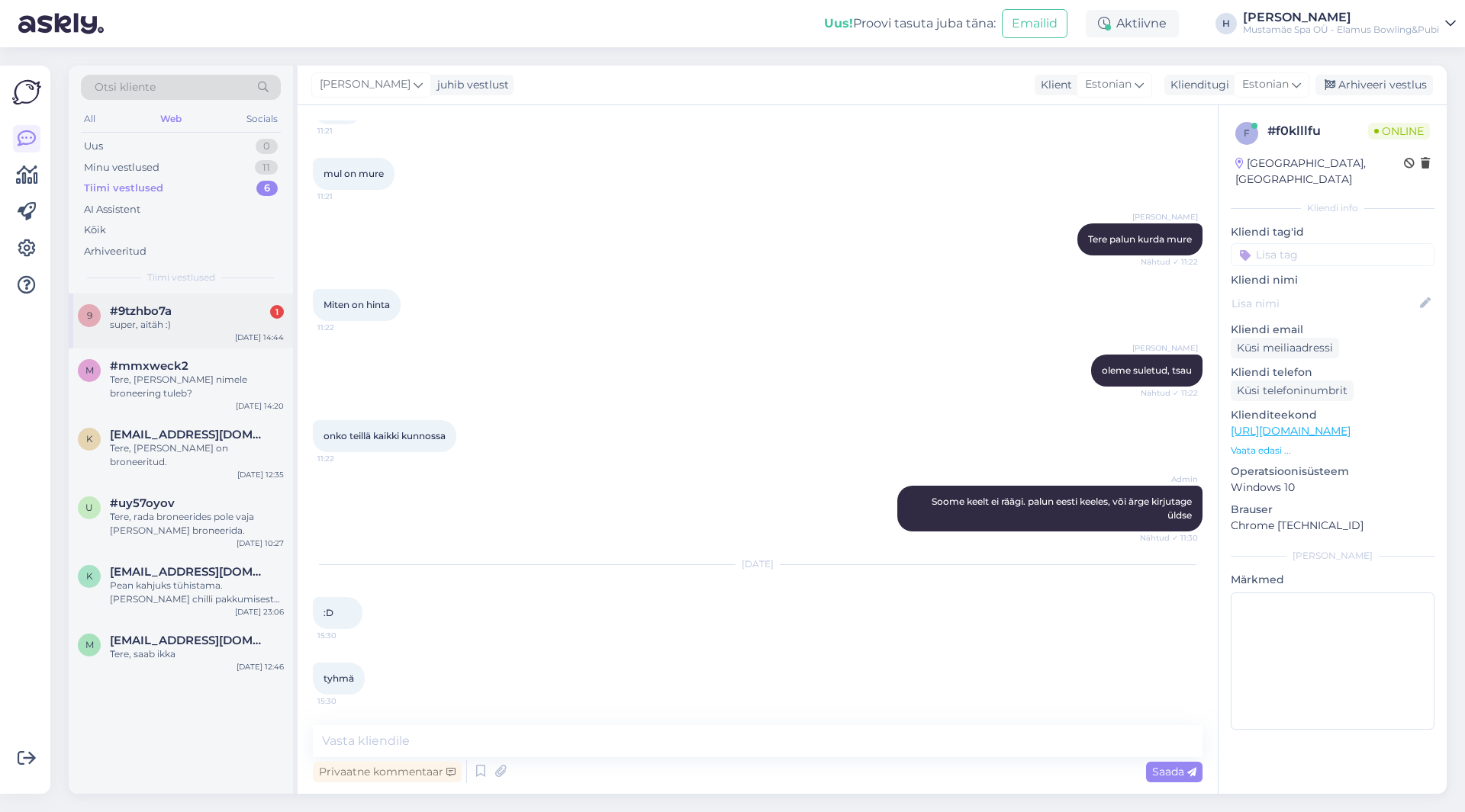
click at [178, 313] on div "#9tzhbo7a 1" at bounding box center [196, 310] width 174 height 14
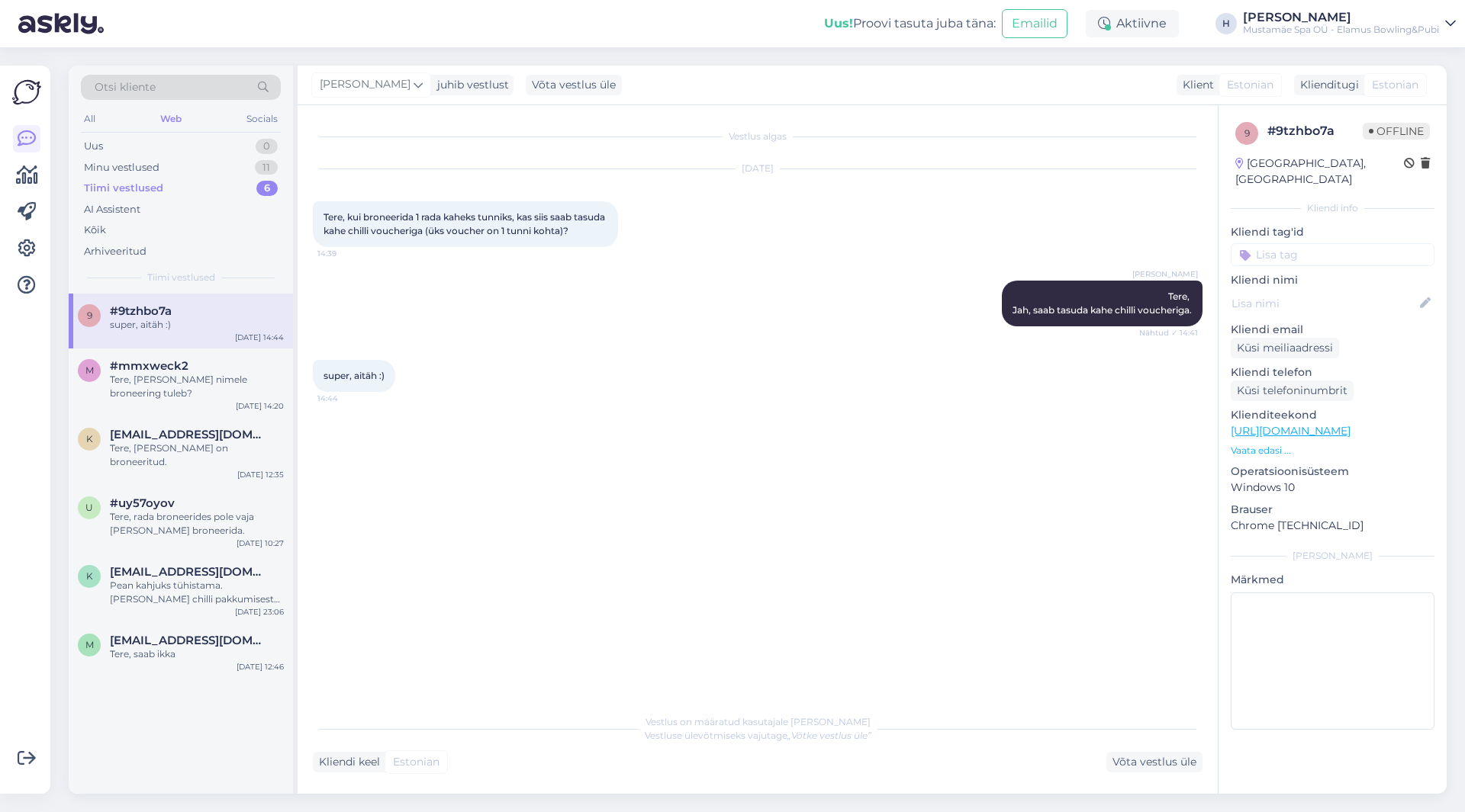
scroll to position [0, 0]
